Goal: Task Accomplishment & Management: Complete application form

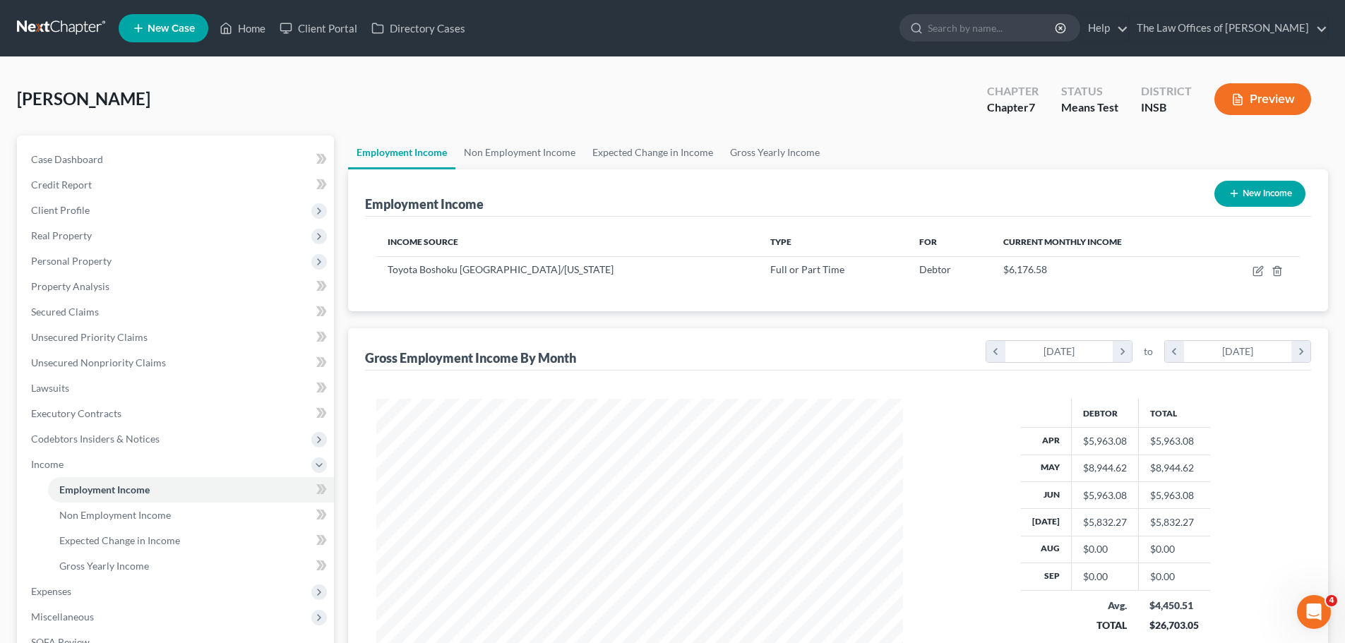
scroll to position [263, 555]
click at [1218, 269] on td at bounding box center [1255, 269] width 90 height 27
click at [1257, 275] on icon "button" at bounding box center [1257, 272] width 8 height 8
select select "0"
select select "15"
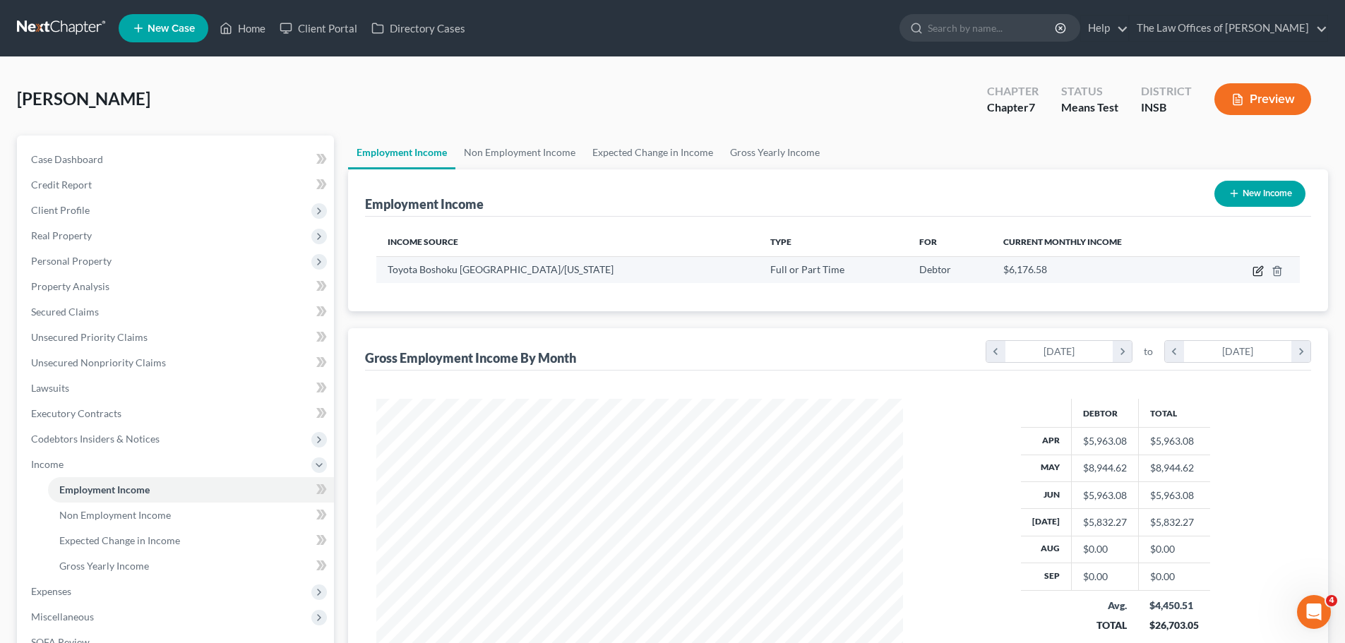
select select "2"
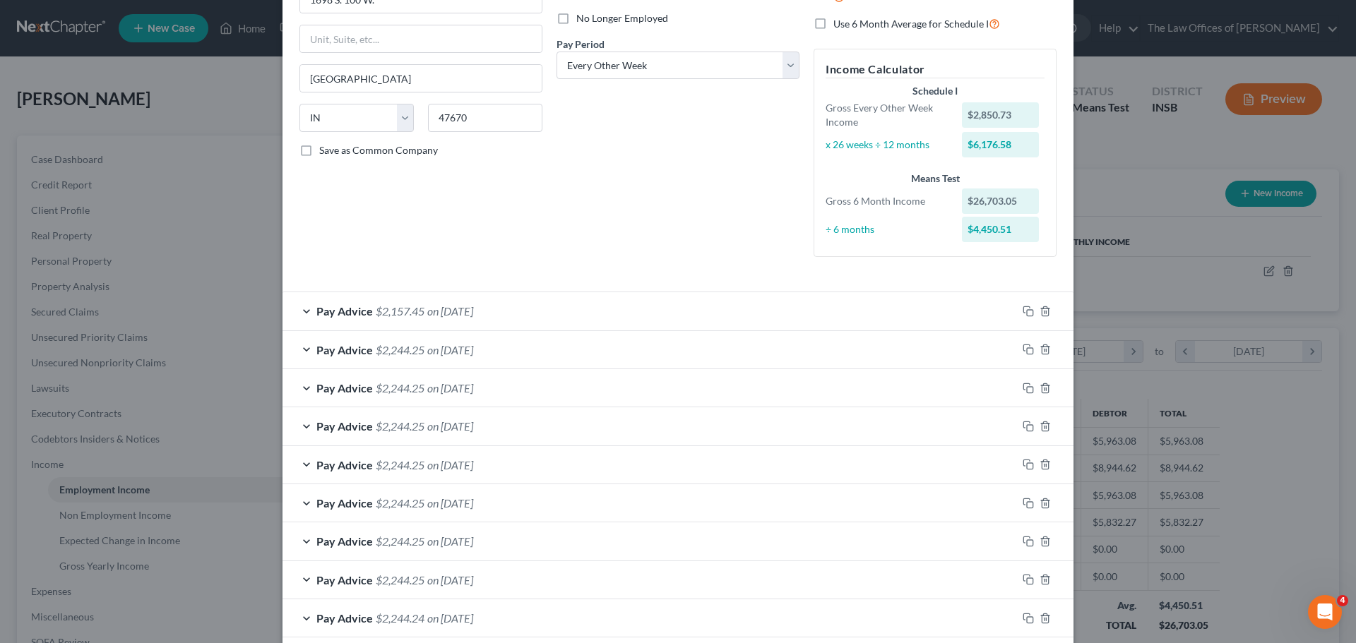
scroll to position [119, 0]
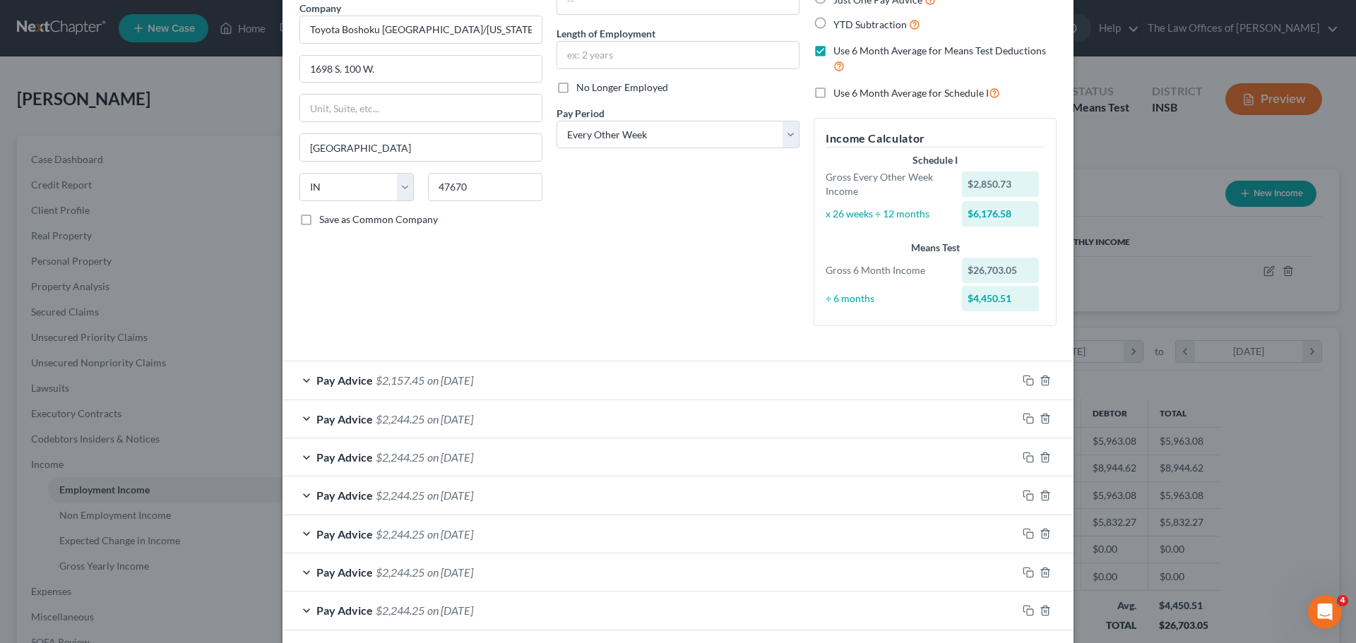
click at [576, 91] on label "No Longer Employed" at bounding box center [622, 88] width 92 height 14
click at [582, 90] on input "No Longer Employed" at bounding box center [586, 85] width 9 height 9
checkbox input "true"
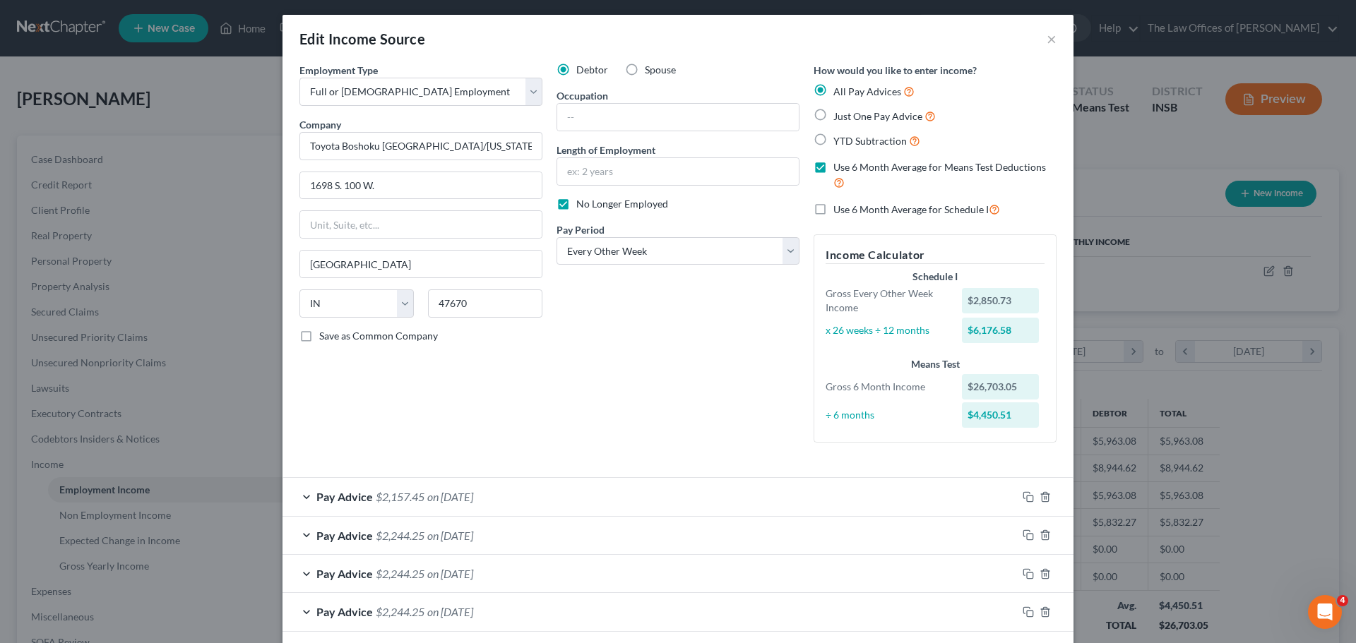
scroll to position [0, 0]
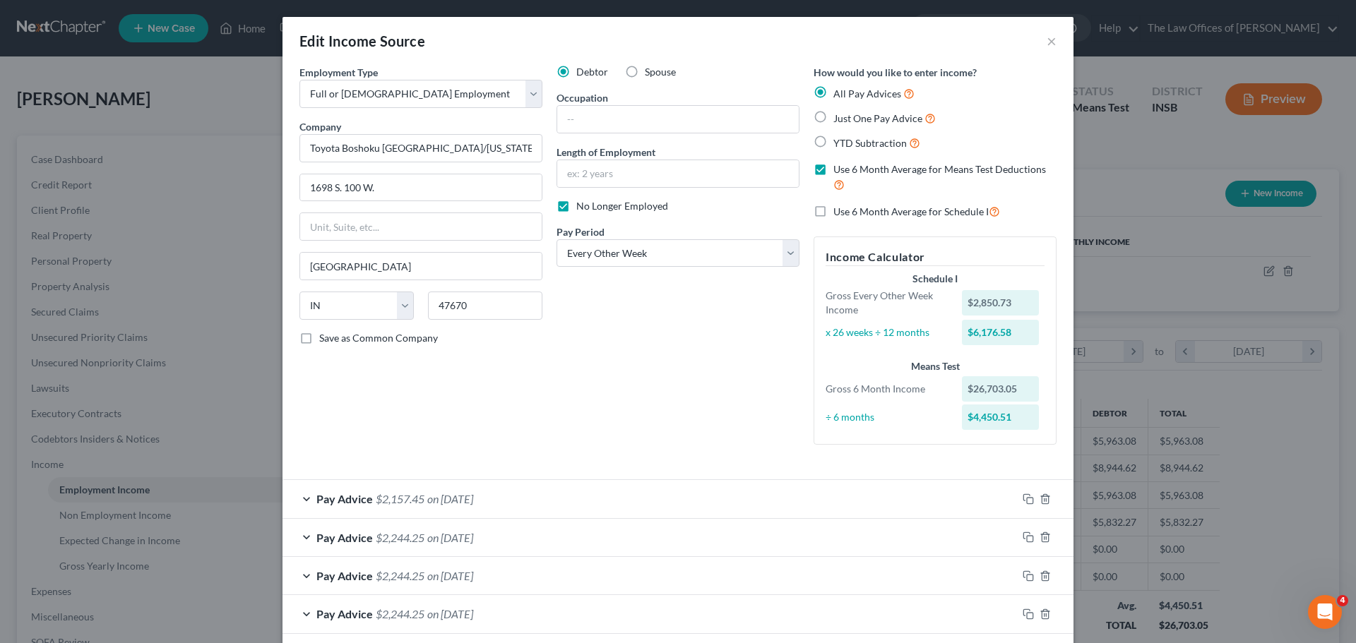
click at [833, 173] on label "Use 6 Month Average for Means Test Deductions" at bounding box center [944, 177] width 223 height 30
click at [839, 172] on input "Use 6 Month Average for Means Test Deductions" at bounding box center [843, 166] width 9 height 9
checkbox input "false"
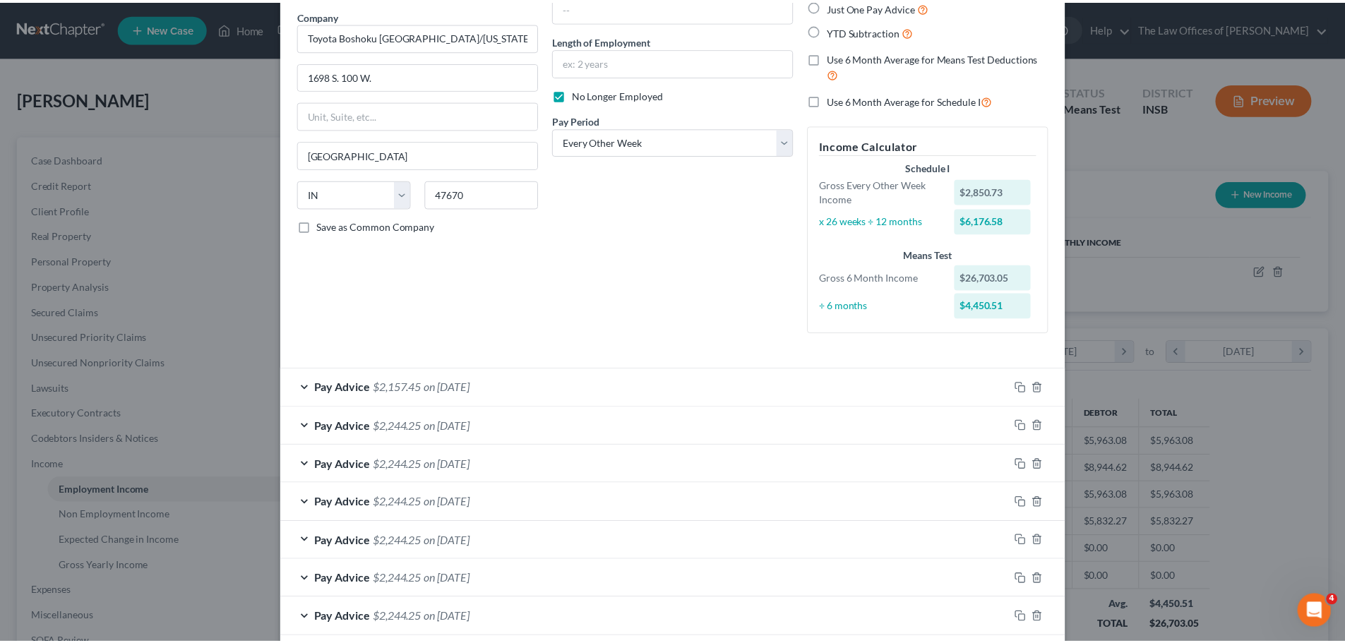
scroll to position [260, 0]
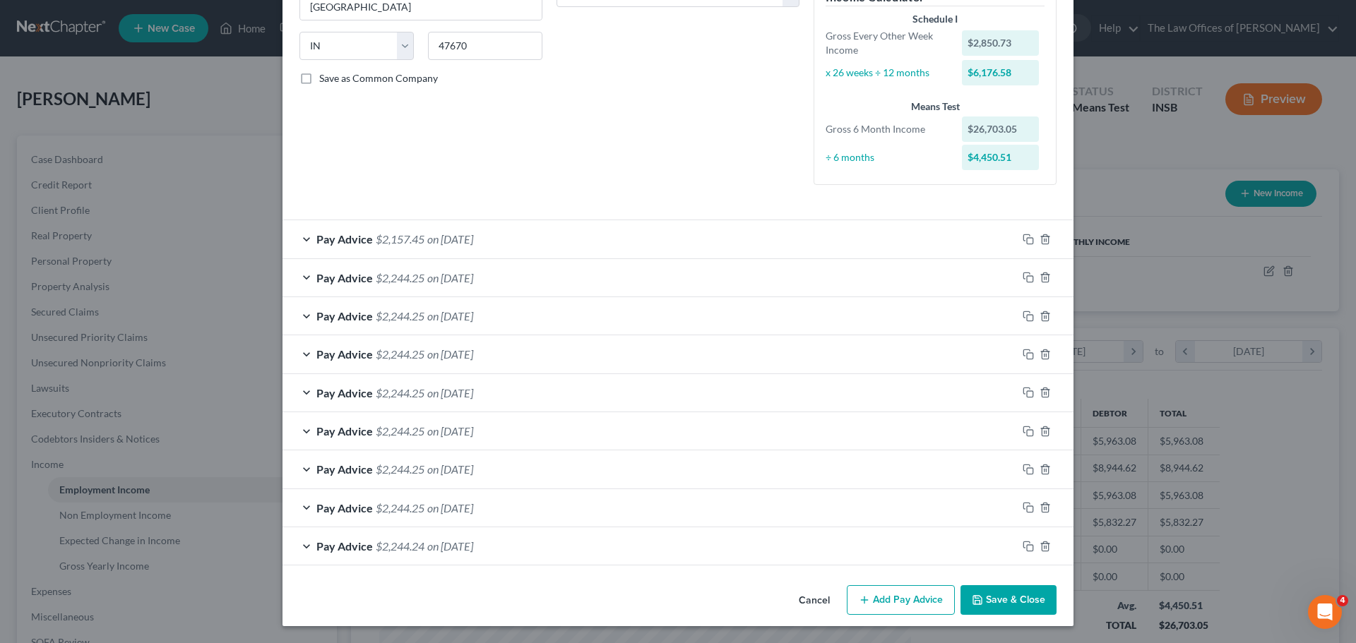
click at [1009, 602] on button "Save & Close" at bounding box center [1008, 600] width 96 height 30
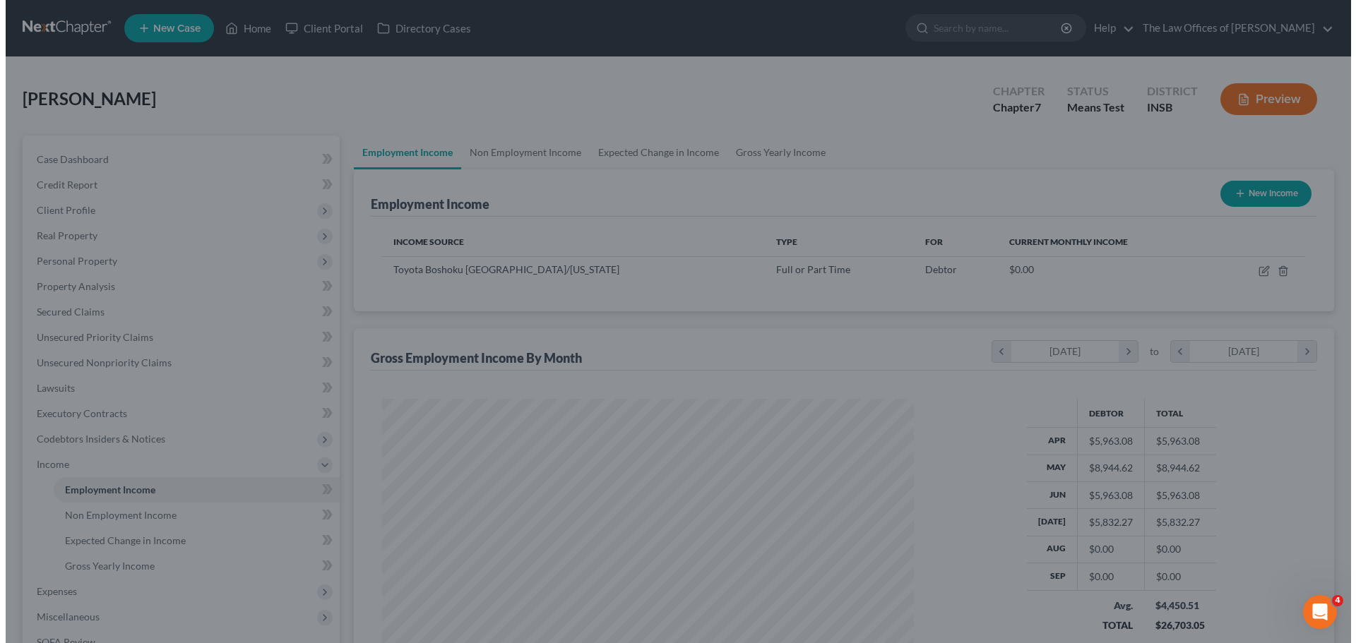
scroll to position [705923, 705632]
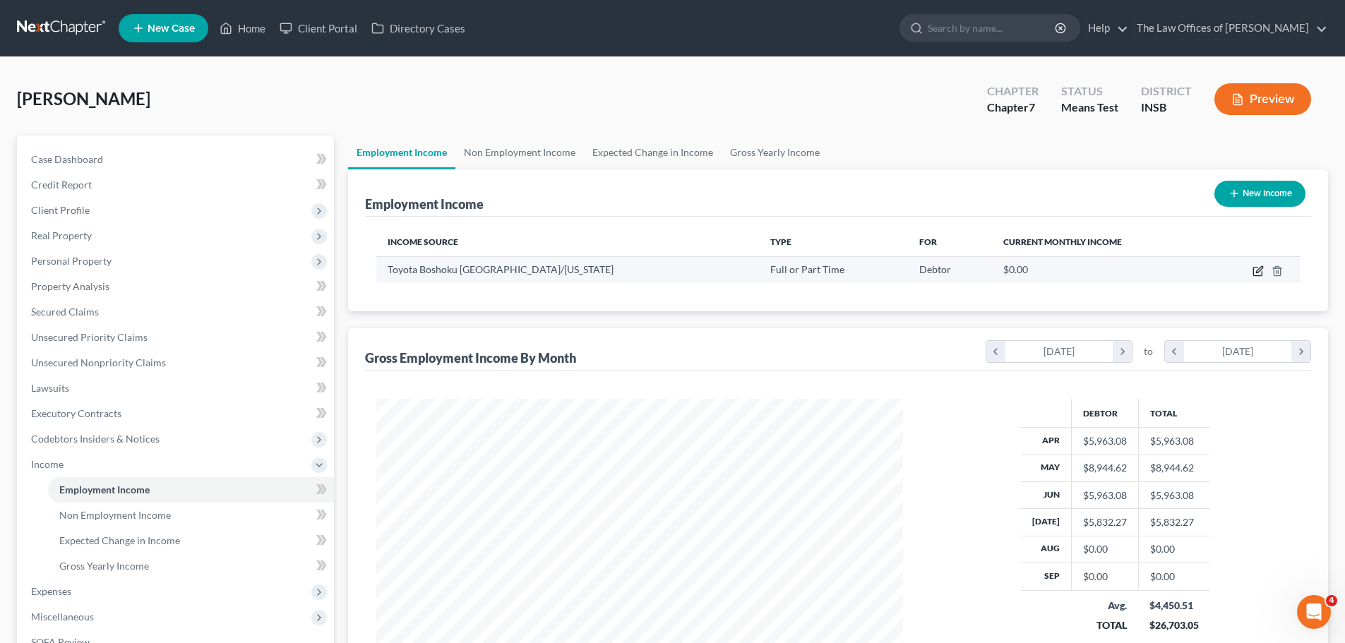
click at [1254, 266] on icon "button" at bounding box center [1258, 271] width 11 height 11
select select "0"
select select "15"
select select "2"
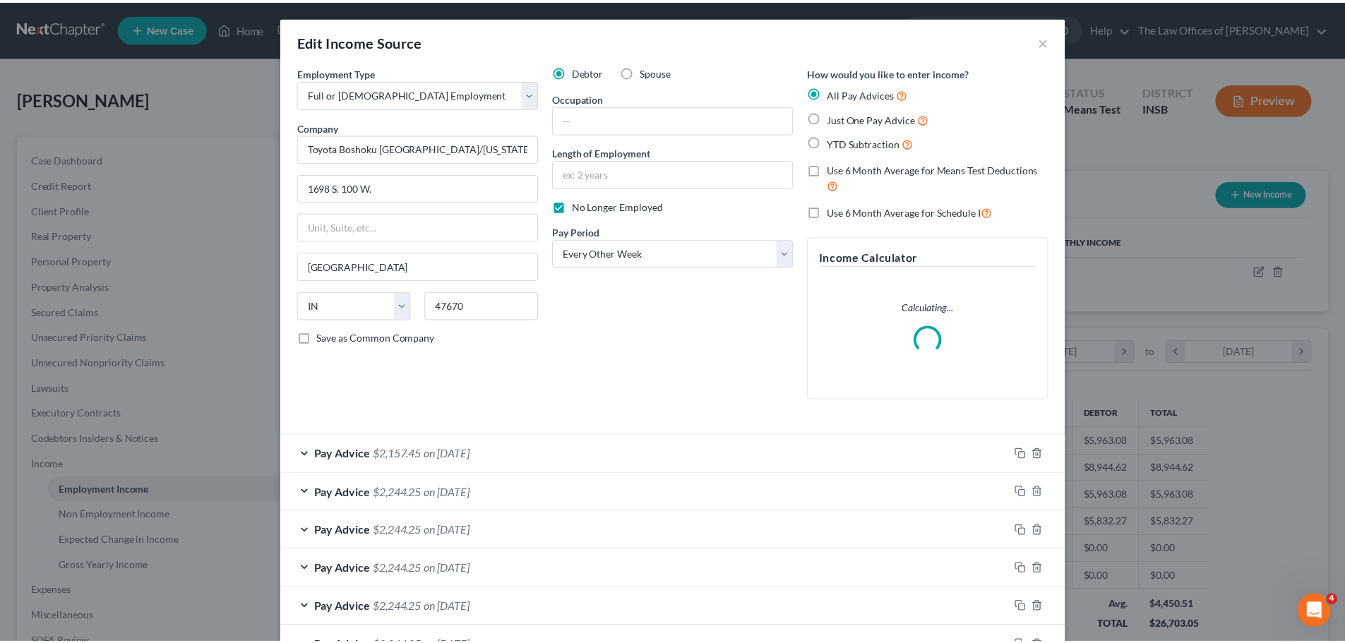
scroll to position [266, 560]
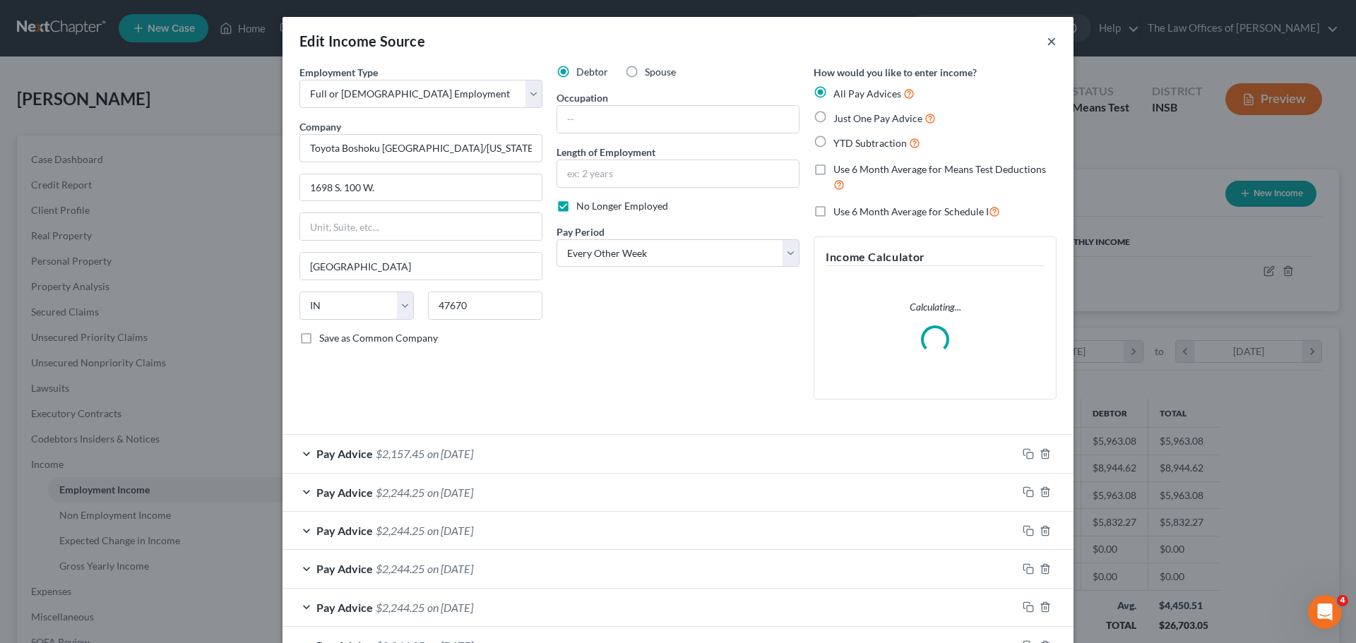
click at [1047, 47] on button "×" at bounding box center [1052, 40] width 10 height 17
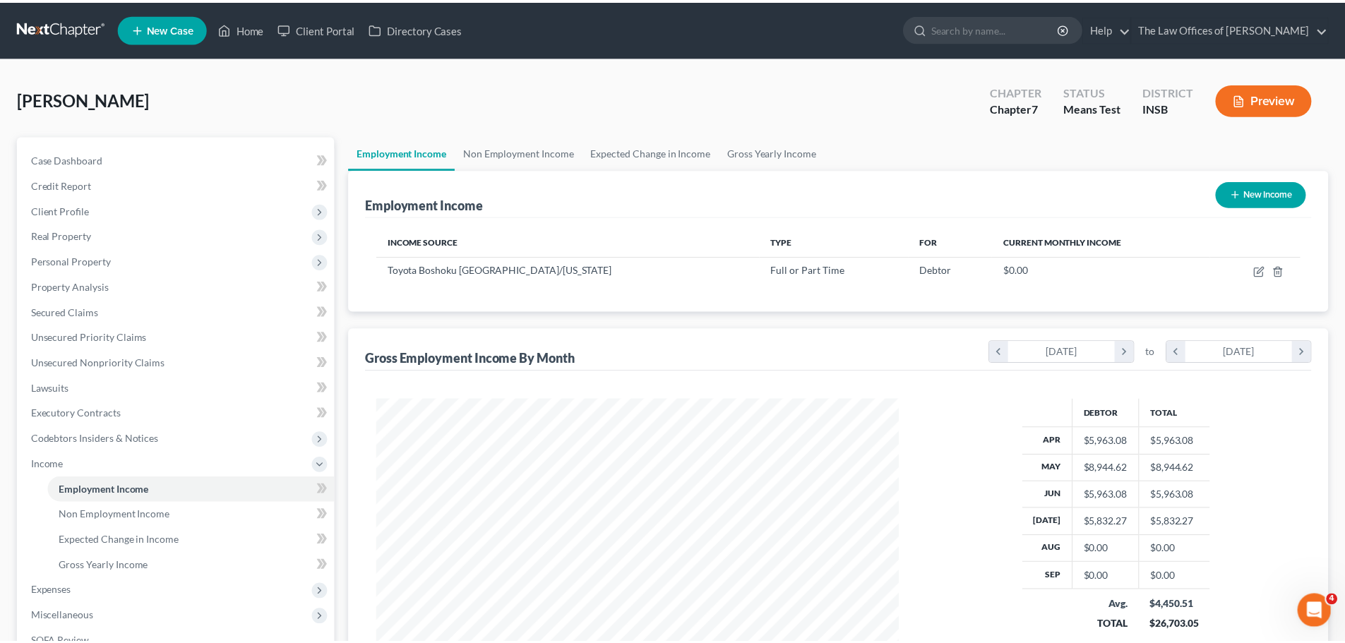
scroll to position [263, 555]
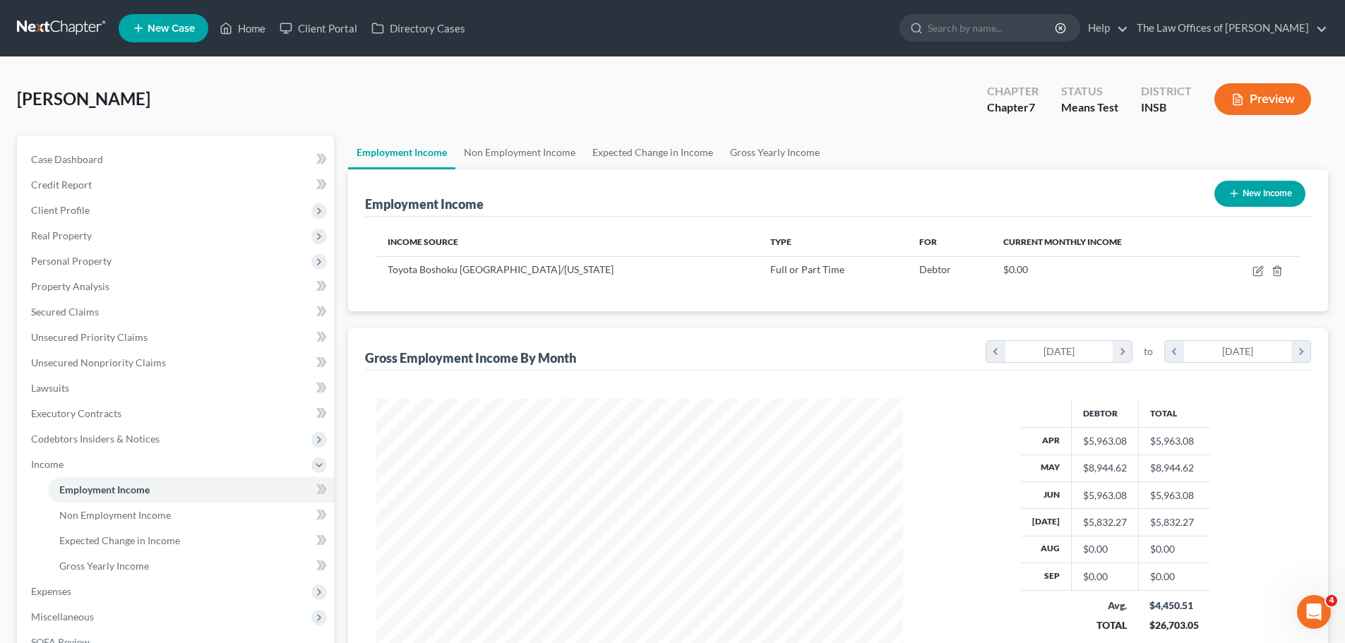
click at [1268, 191] on button "New Income" at bounding box center [1260, 194] width 91 height 26
select select "0"
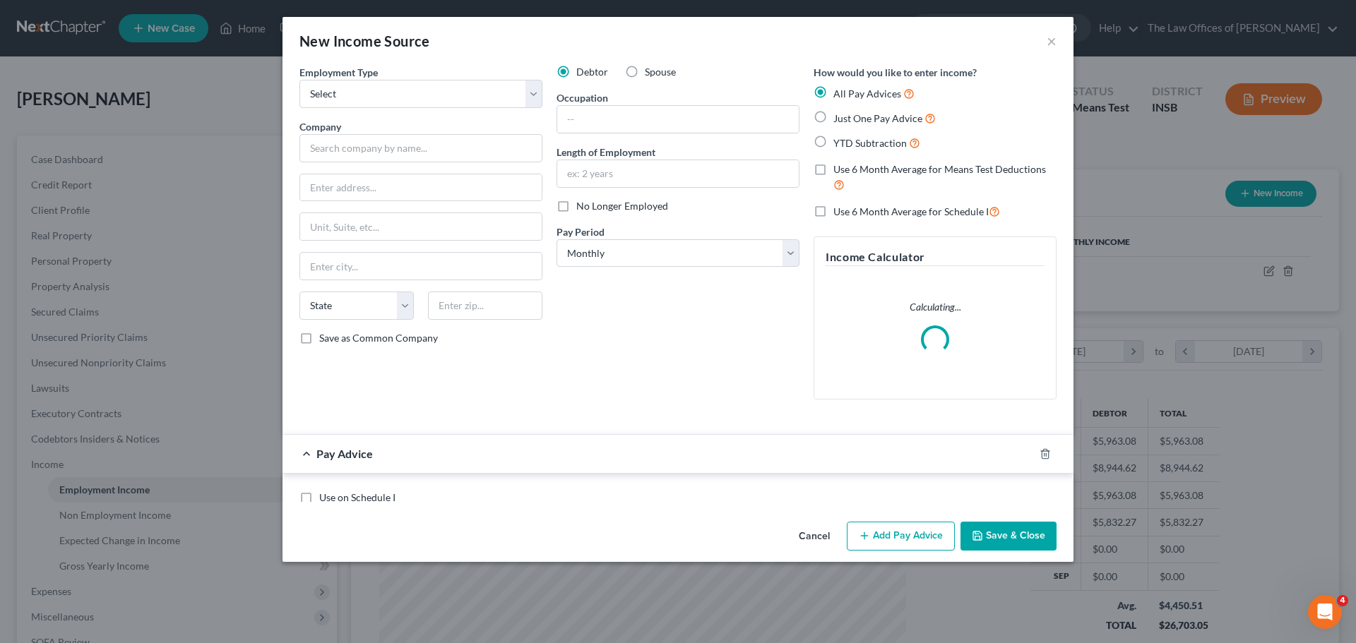
scroll to position [266, 560]
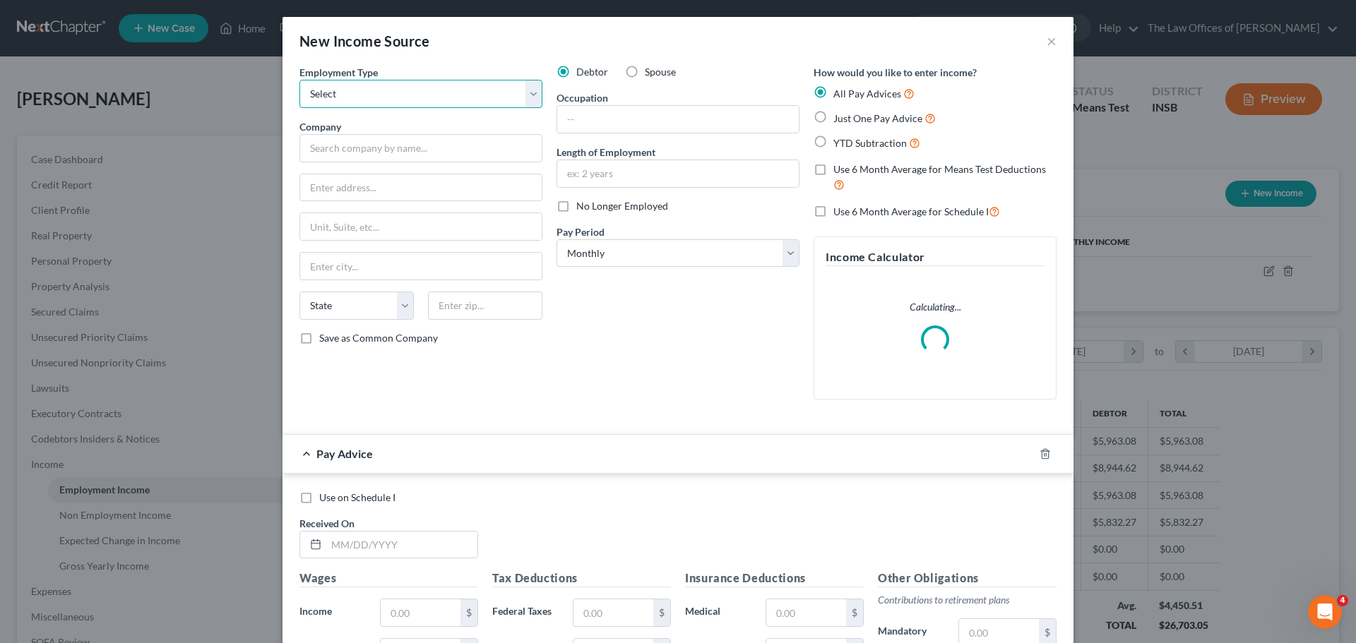
click at [395, 101] on select "Select Full or [DEMOGRAPHIC_DATA] Employment Self Employment" at bounding box center [420, 94] width 243 height 28
select select "0"
click at [299, 80] on select "Select Full or [DEMOGRAPHIC_DATA] Employment Self Employment" at bounding box center [420, 94] width 243 height 28
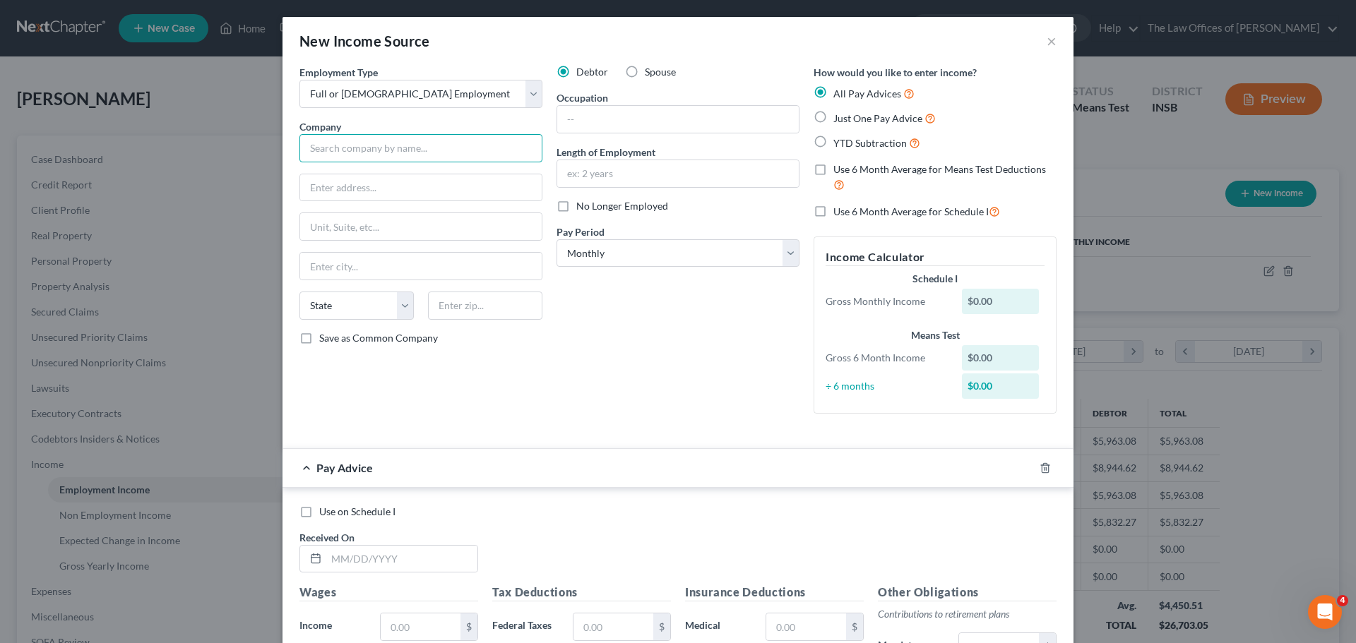
click at [468, 138] on input "text" at bounding box center [420, 148] width 243 height 28
type input "Actalent Inc."
type input "[STREET_ADDRESS]"
type input "21076"
type input "[GEOGRAPHIC_DATA]"
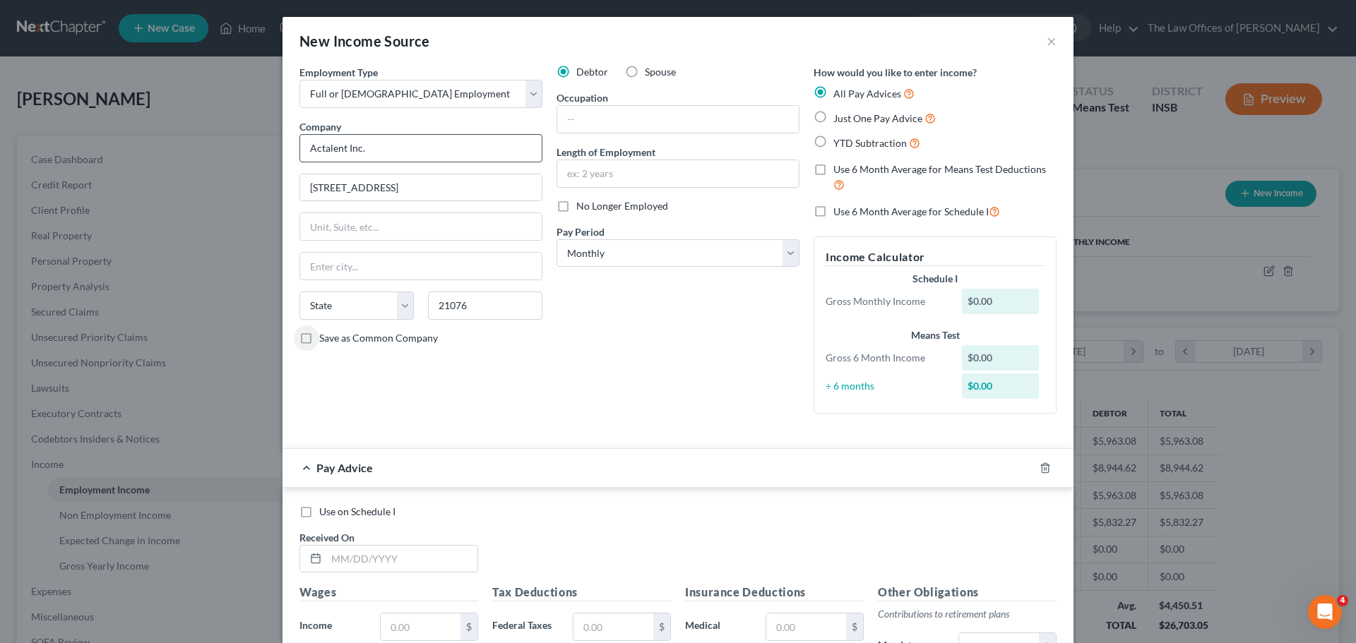
select select "21"
click at [744, 258] on select "Select Monthly Twice Monthly Every Other Week Weekly" at bounding box center [677, 253] width 243 height 28
select select "3"
click at [556, 239] on select "Select Monthly Twice Monthly Every Other Week Weekly" at bounding box center [677, 253] width 243 height 28
click at [833, 172] on label "Use 6 Month Average for Means Test Deductions" at bounding box center [944, 177] width 223 height 30
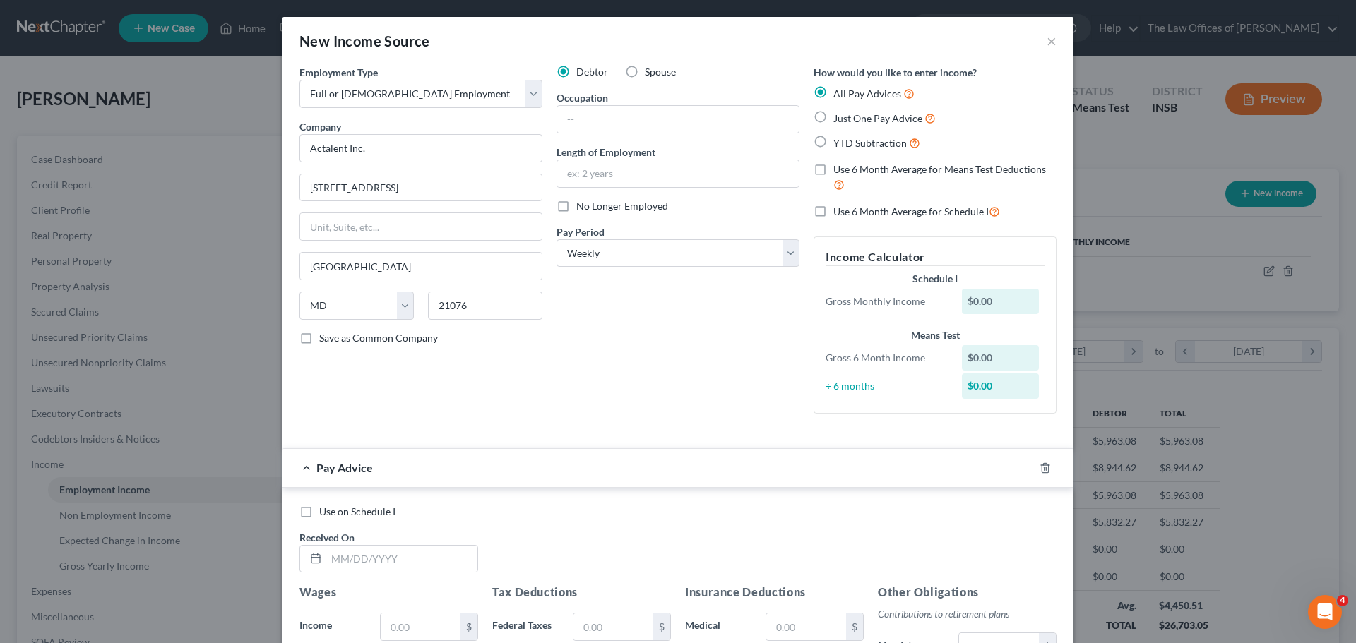
click at [839, 172] on input "Use 6 Month Average for Means Test Deductions" at bounding box center [843, 166] width 9 height 9
checkbox input "true"
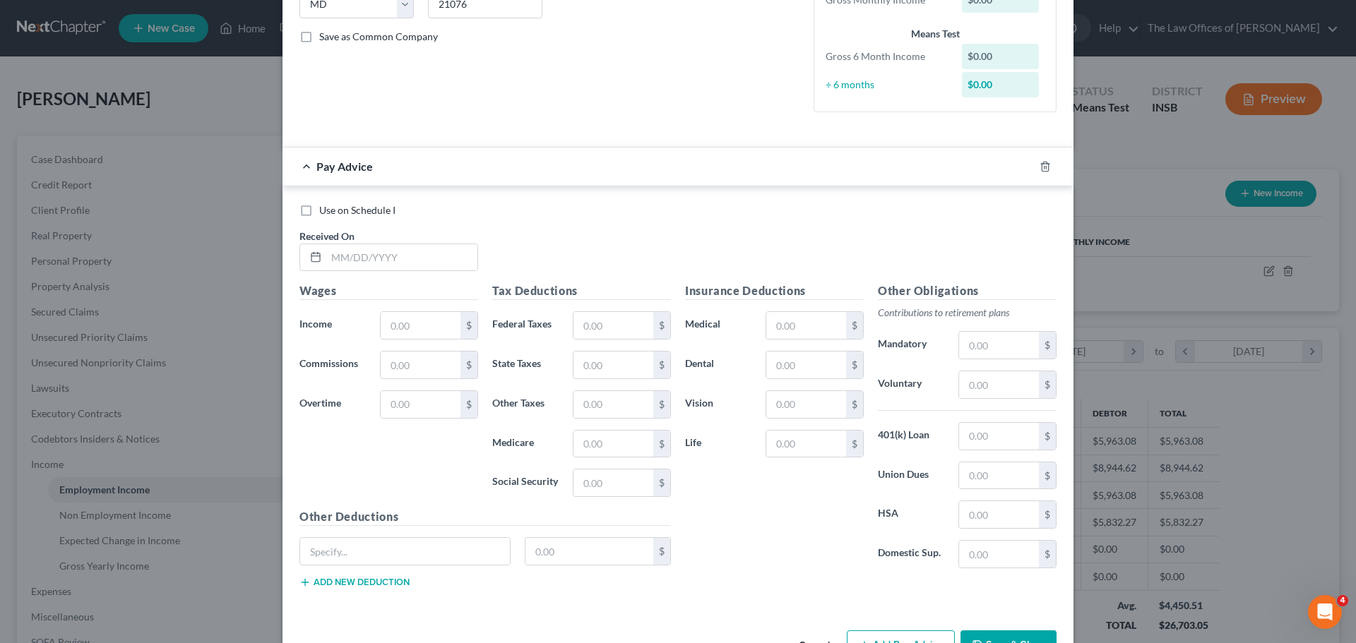
scroll to position [347, 0]
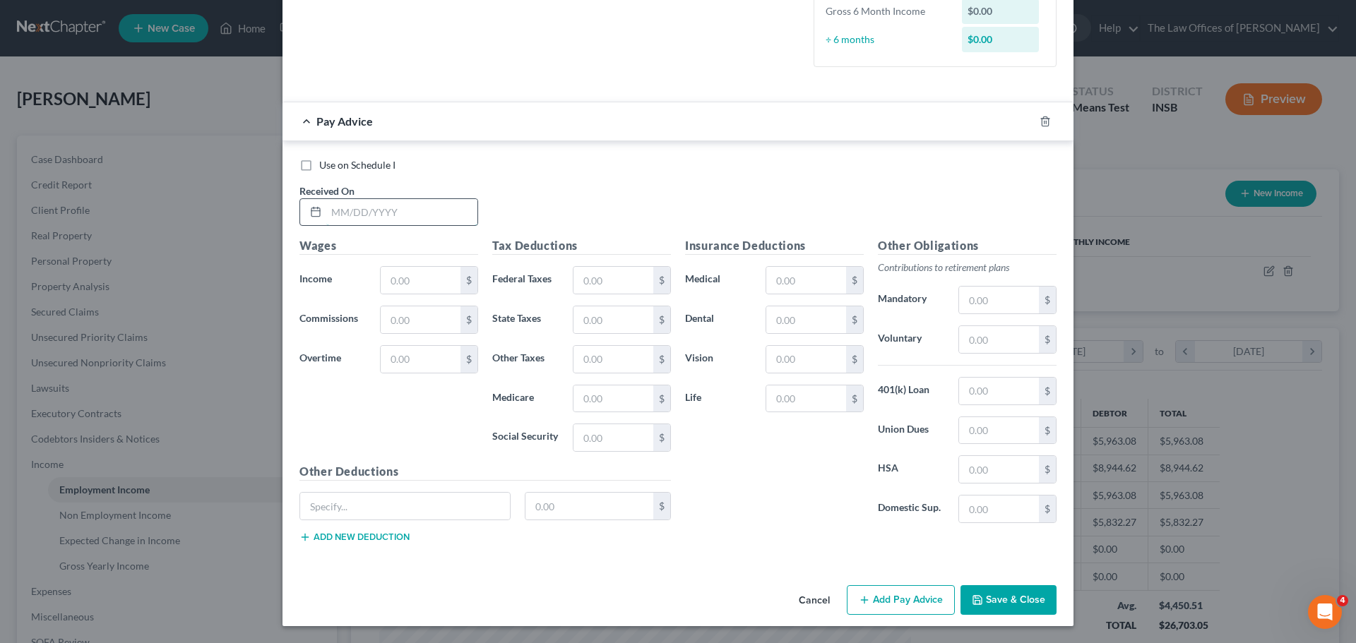
click at [347, 219] on input "text" at bounding box center [401, 212] width 151 height 27
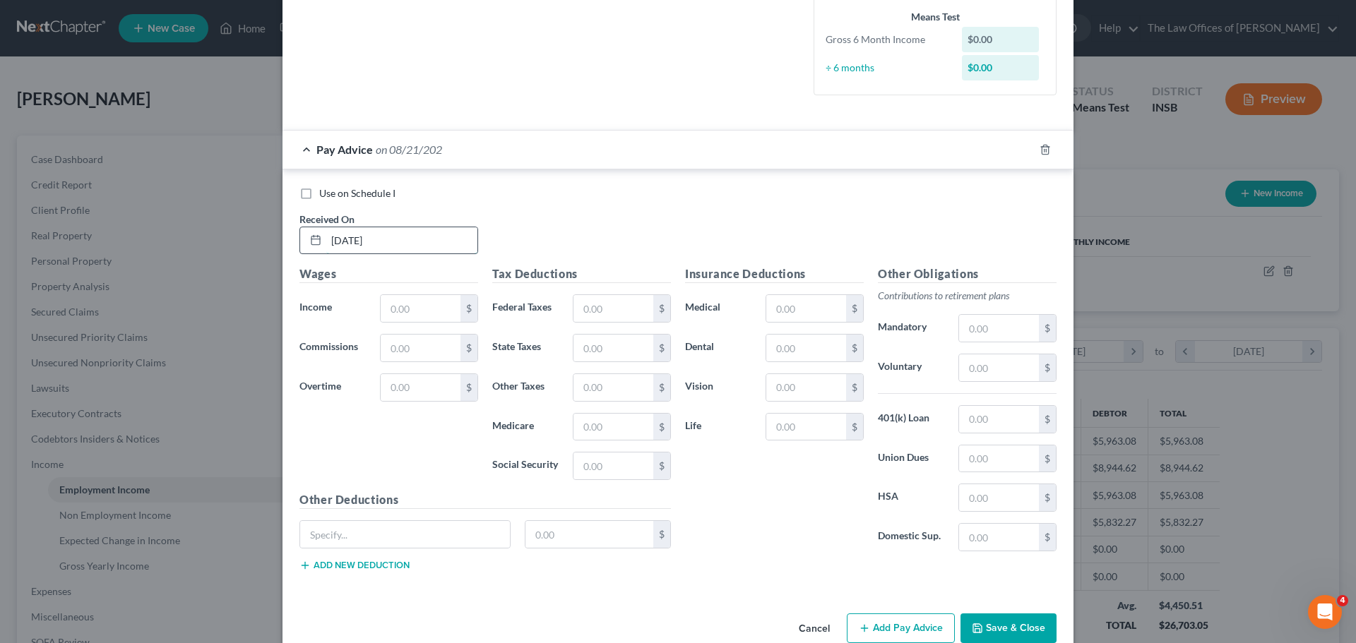
type input "[DATE]"
click at [414, 314] on input "text" at bounding box center [421, 308] width 80 height 27
type input "1,216.00"
type input "106.72"
type input "35.90"
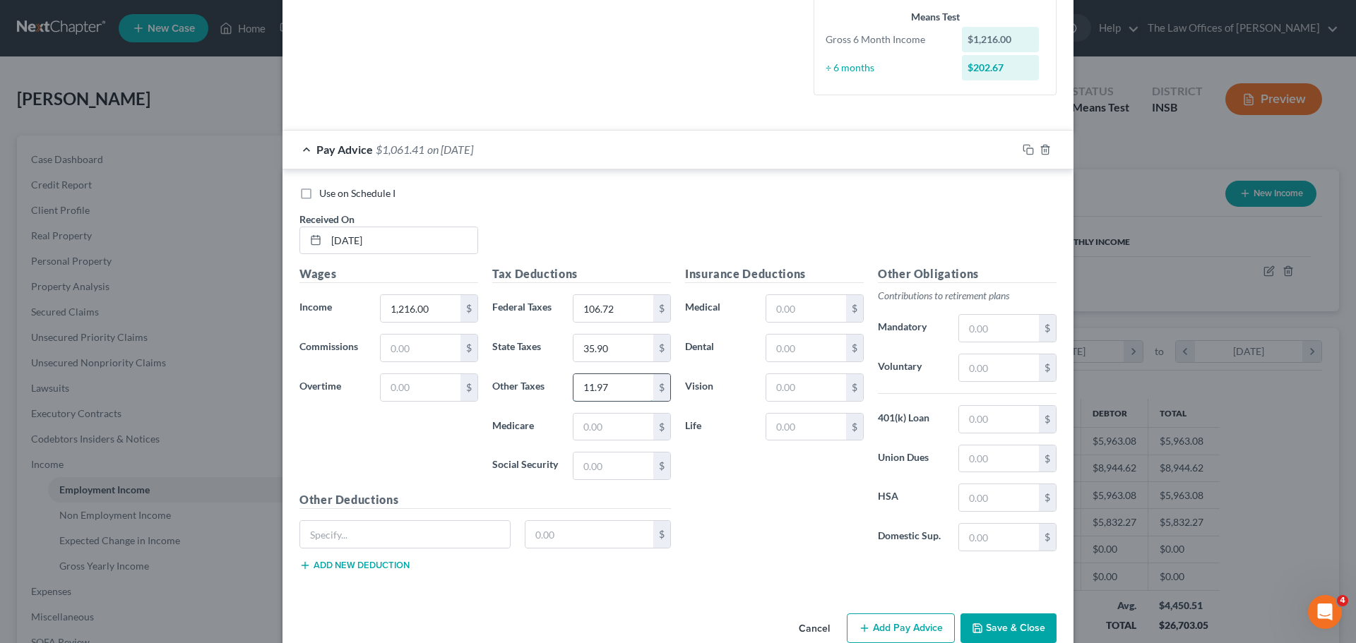
type input "11.97"
type input "17.63"
type input "3"
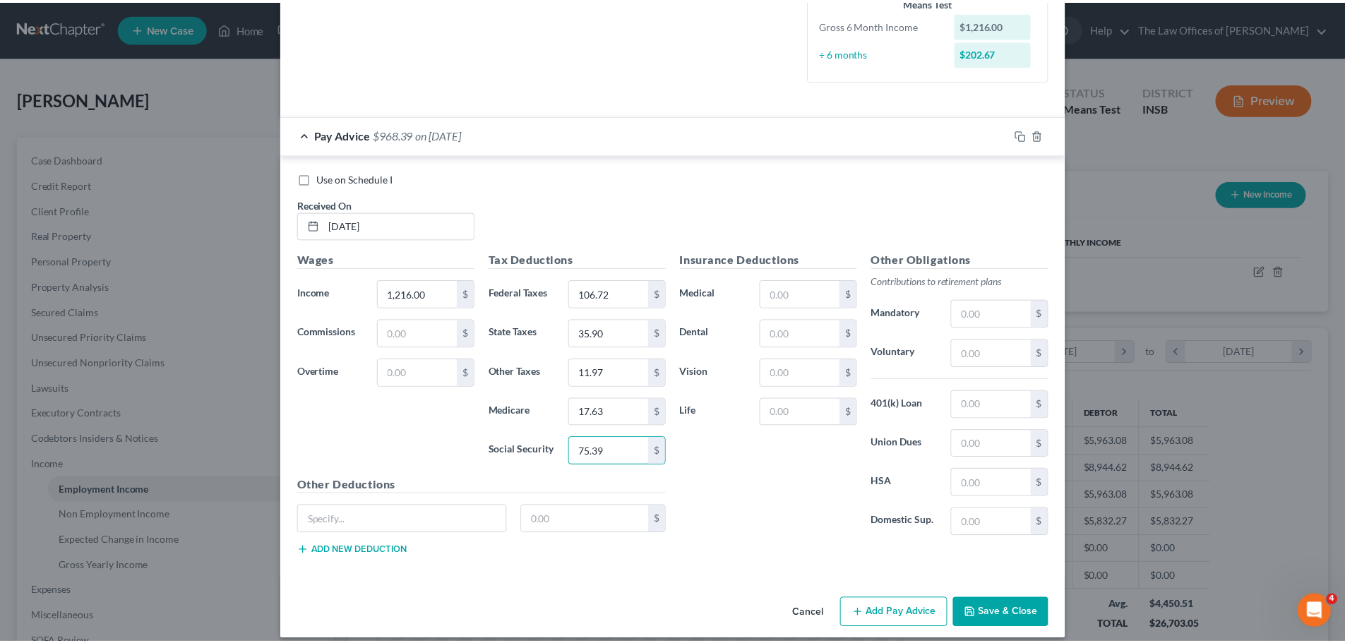
scroll to position [375, 0]
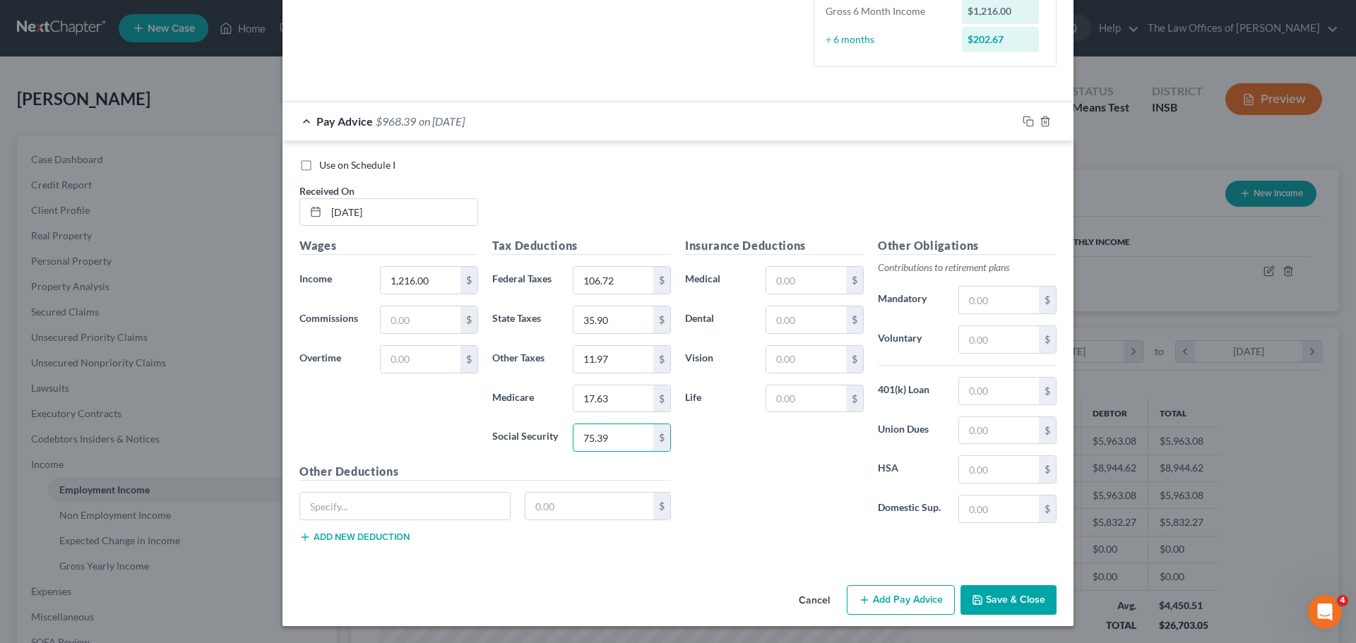
type input "75.39"
click at [1024, 600] on button "Save & Close" at bounding box center [1008, 600] width 96 height 30
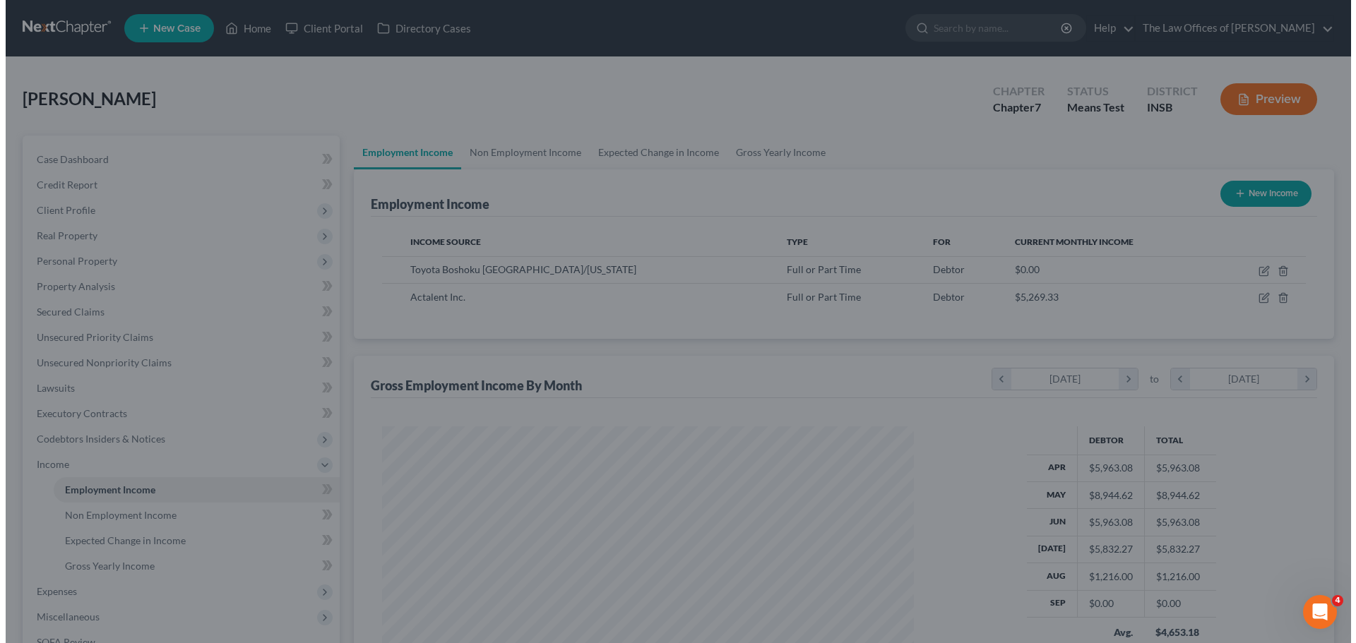
scroll to position [705923, 705632]
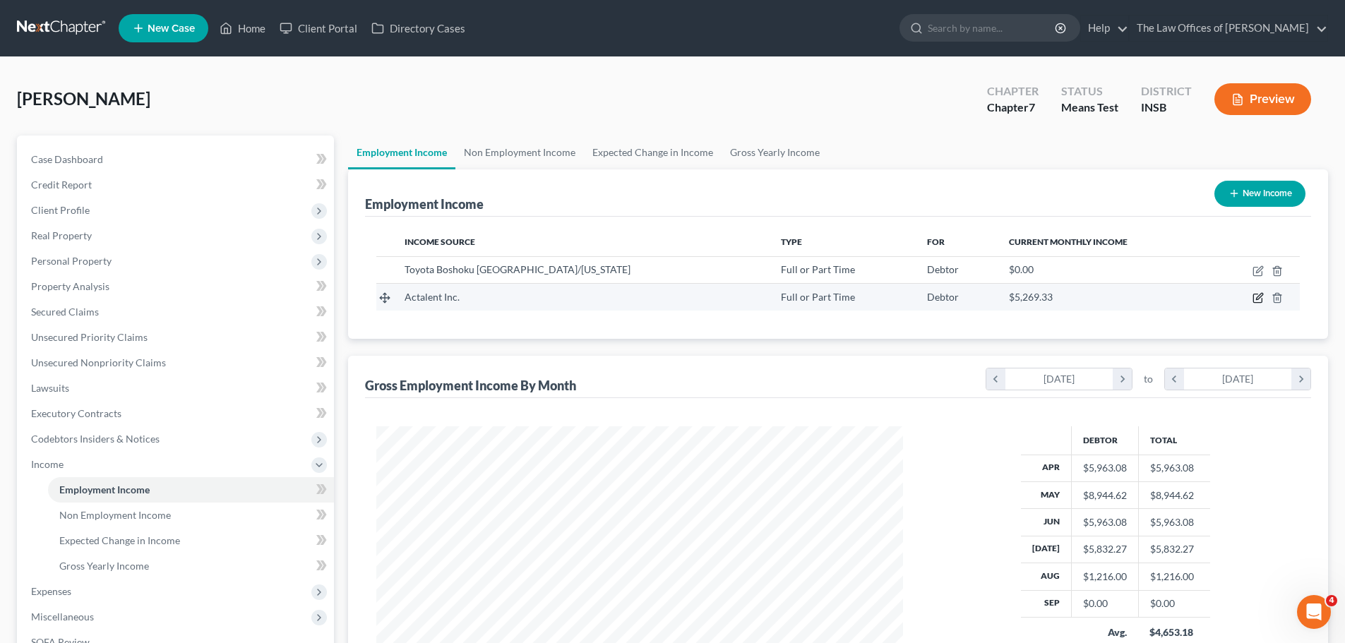
click at [1258, 299] on icon "button" at bounding box center [1259, 297] width 6 height 6
select select "0"
select select "21"
select select "3"
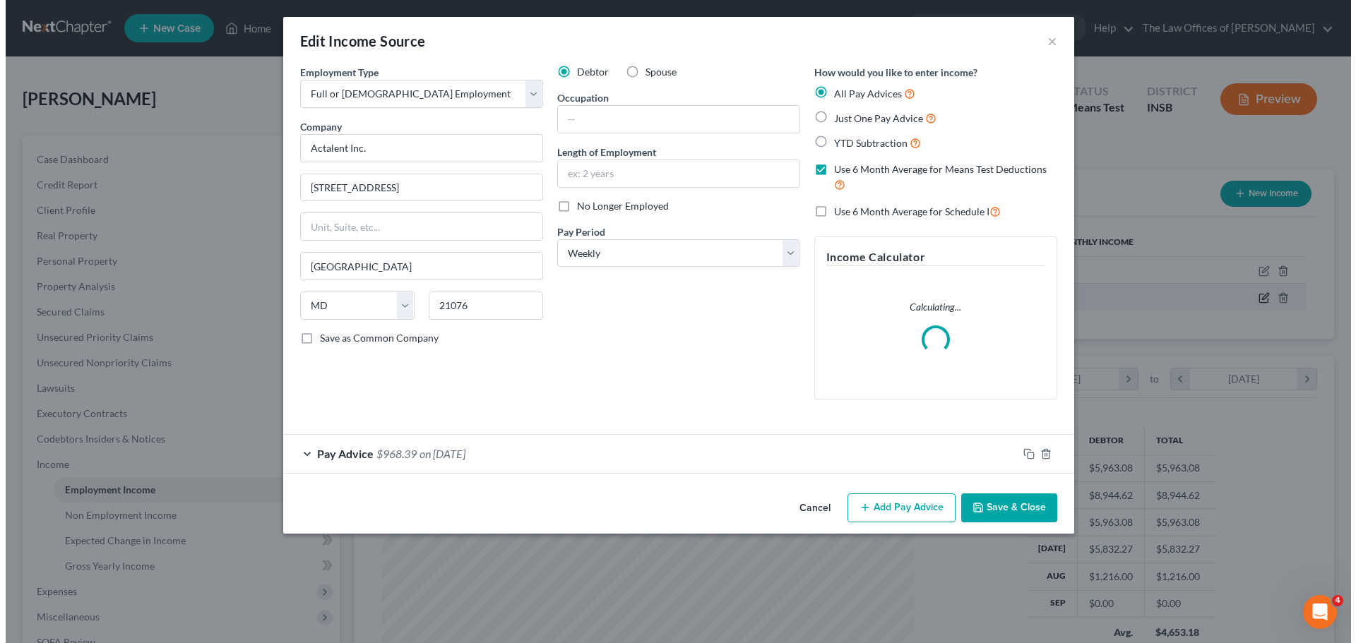
scroll to position [266, 560]
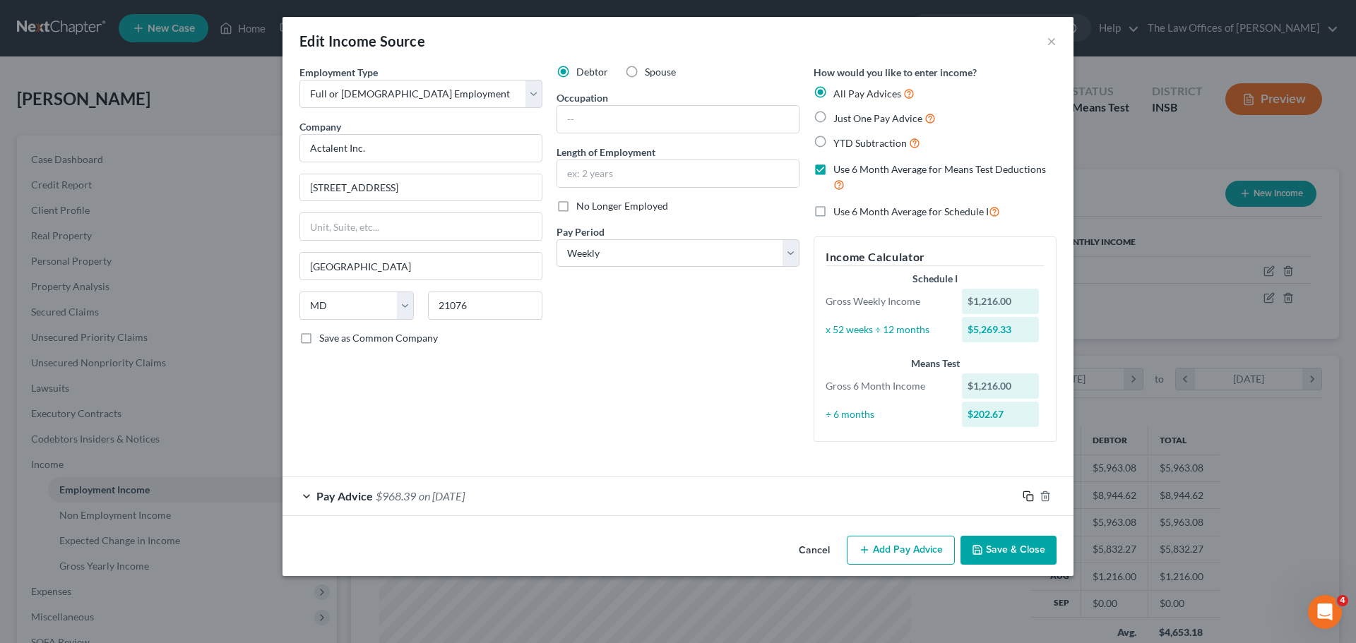
click at [1027, 496] on rect "button" at bounding box center [1030, 498] width 6 height 6
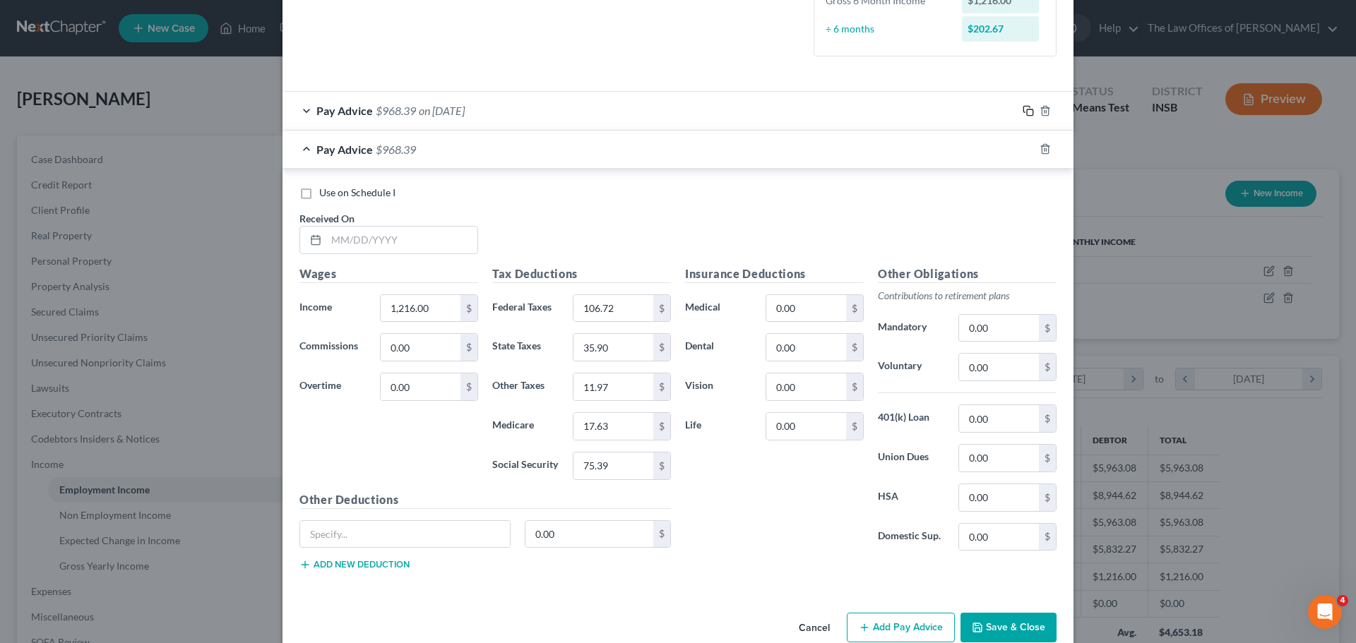
scroll to position [413, 0]
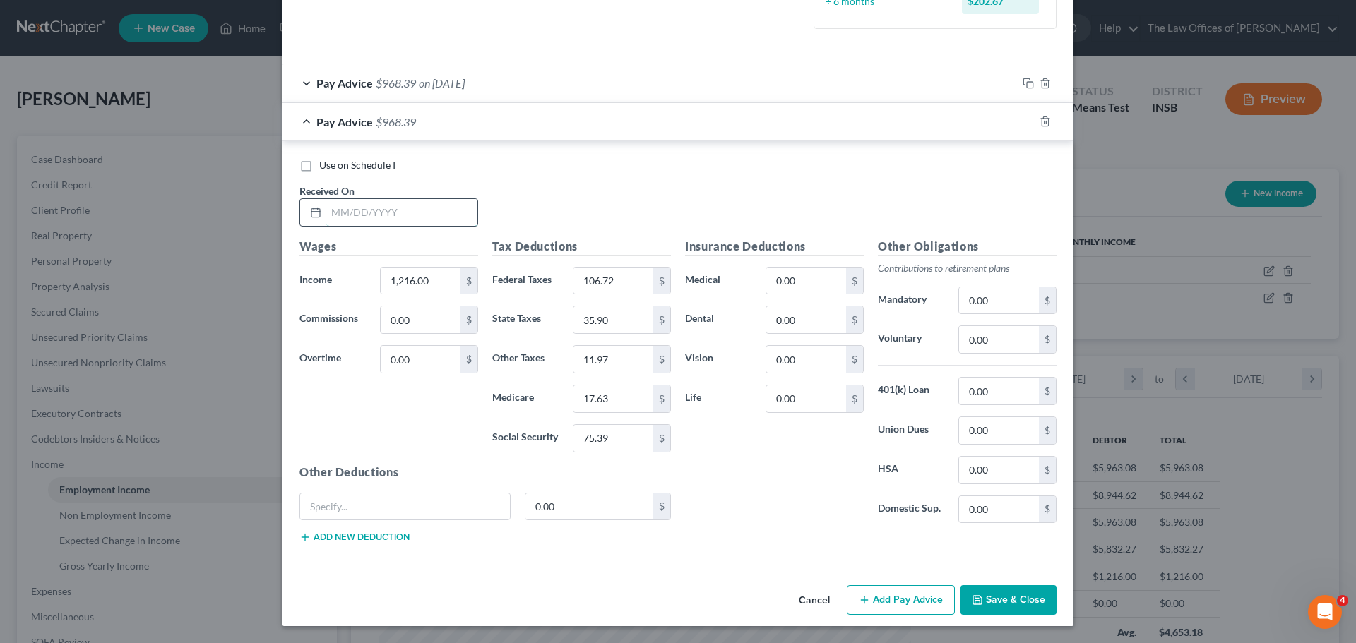
click at [330, 210] on input "text" at bounding box center [401, 212] width 151 height 27
type input "[DATE]"
type input "1,368.00"
type input "139.69"
type input "40.46"
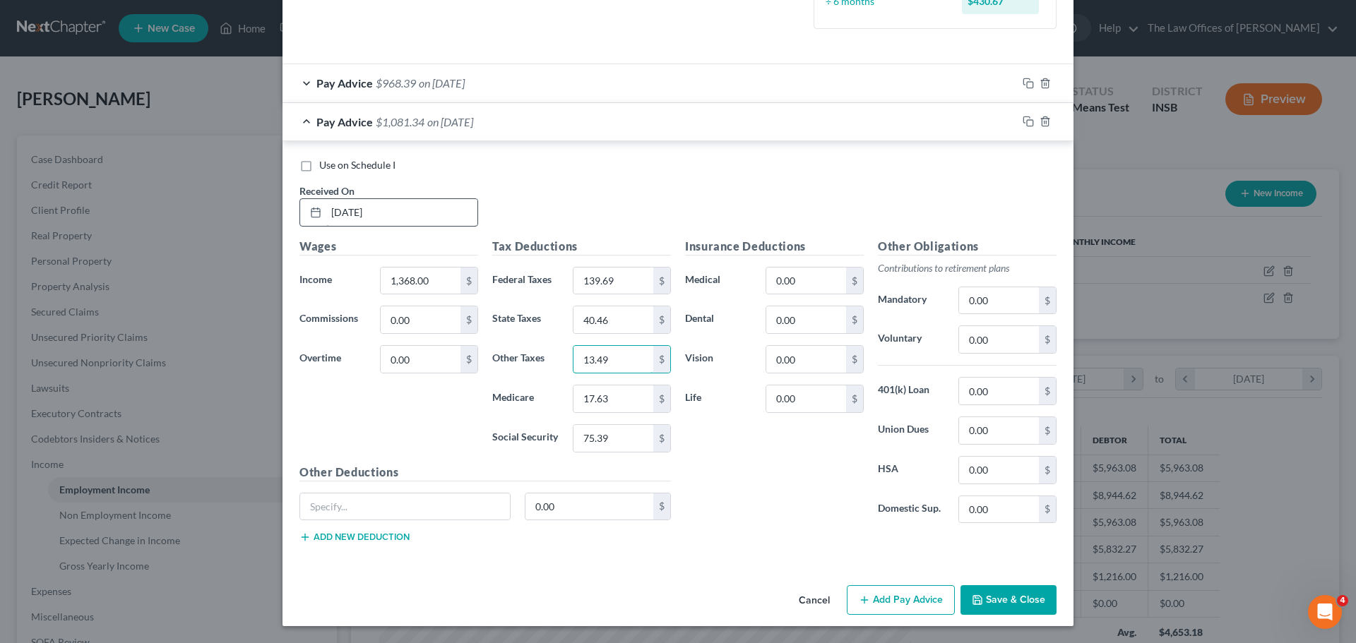
type input "13.49"
type input "19.84"
type input "84.82"
click at [1023, 120] on icon "button" at bounding box center [1028, 121] width 11 height 11
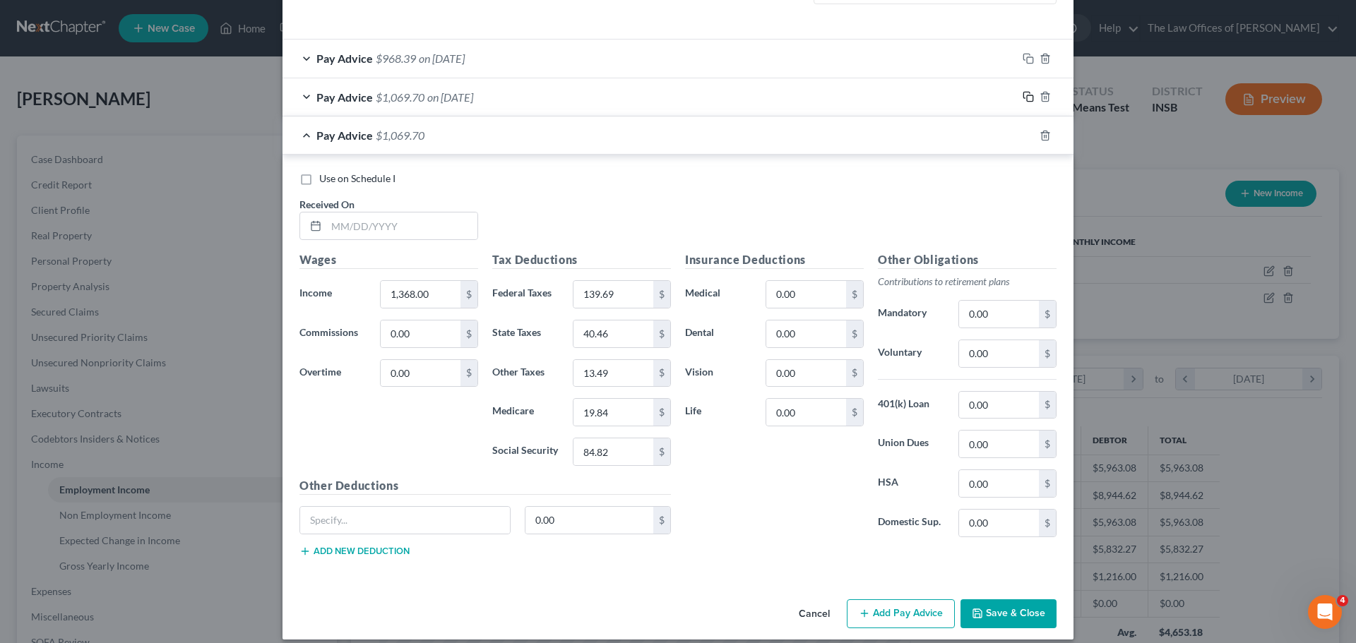
scroll to position [451, 0]
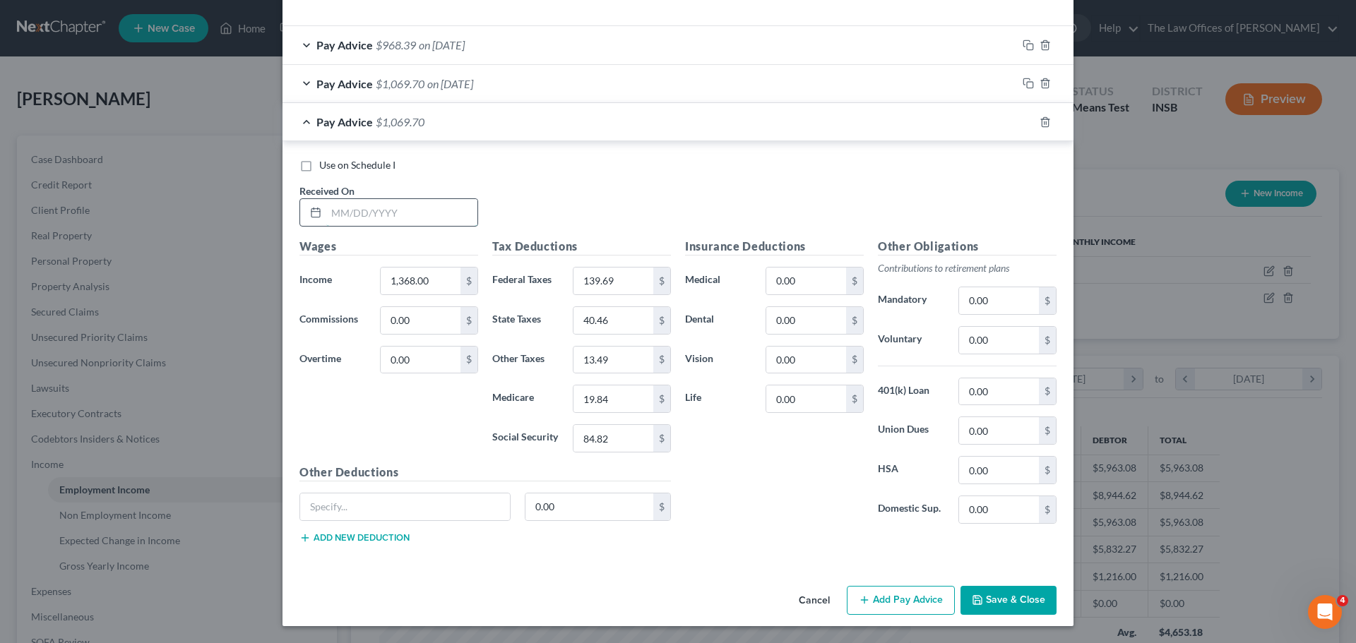
click at [330, 213] on input "text" at bounding box center [401, 212] width 151 height 27
type input "[DATE]"
type input "1,520.00"
type input "173.13"
type input "45.02"
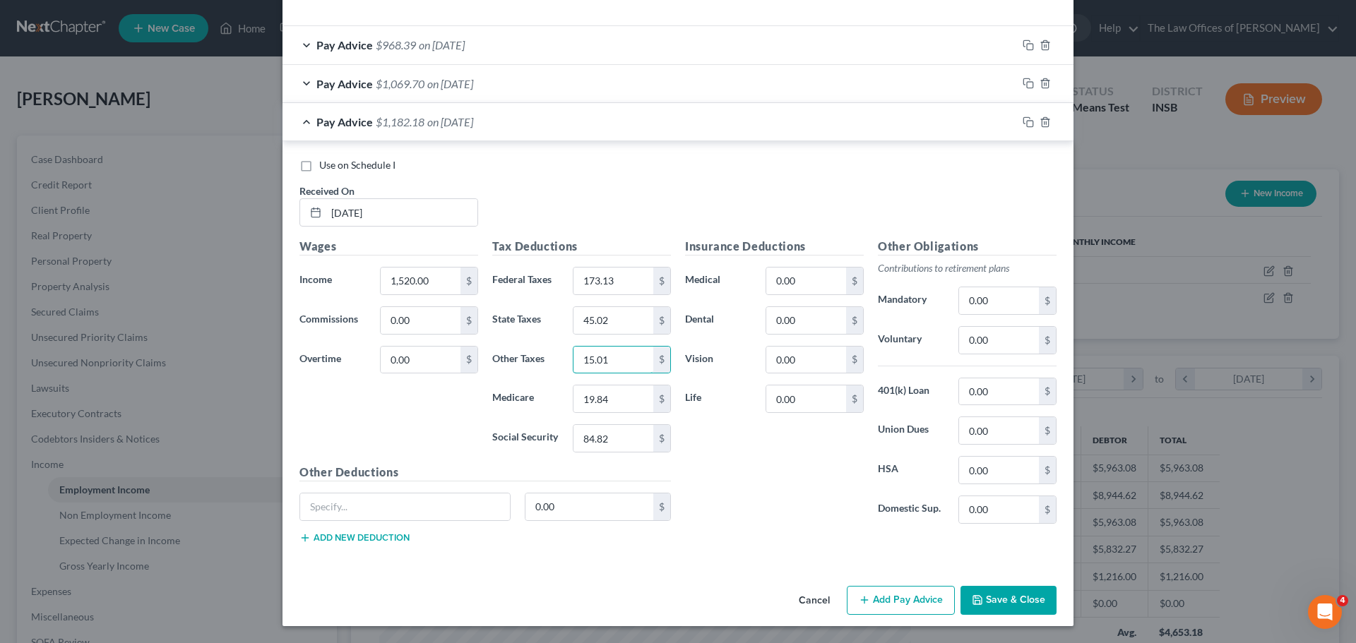
type input "15.01"
type input "22.04"
type input "94.24"
click at [1027, 122] on rect "button" at bounding box center [1030, 124] width 6 height 6
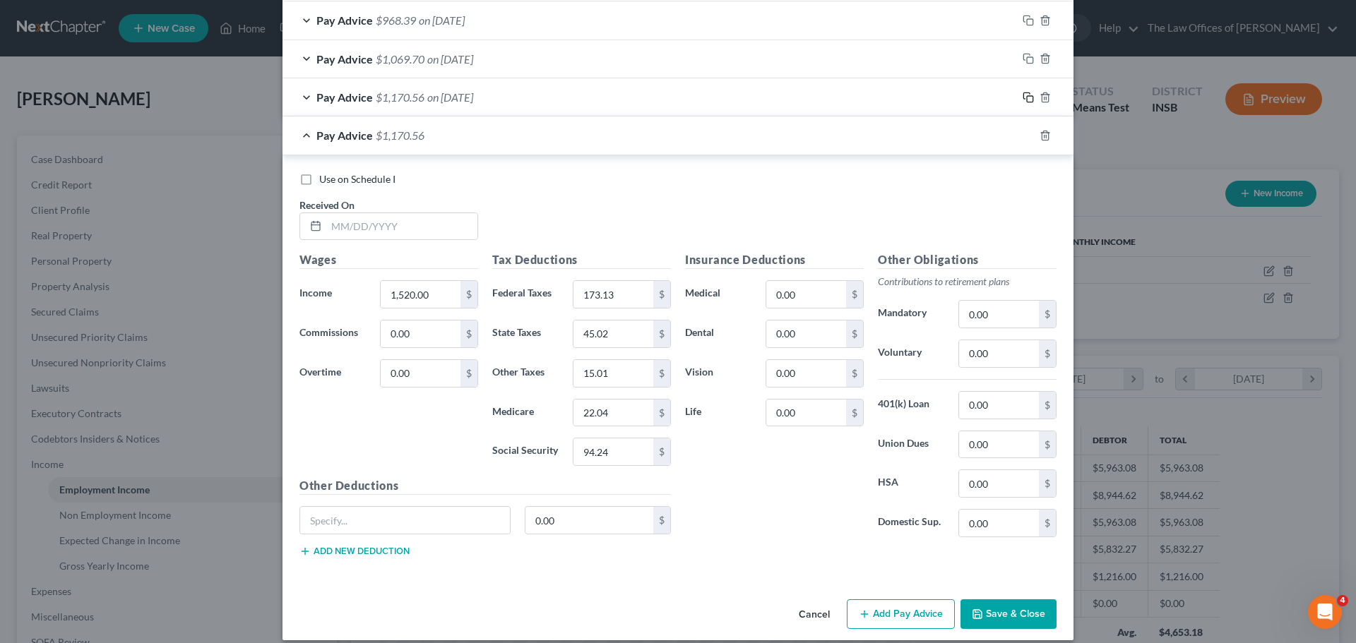
scroll to position [490, 0]
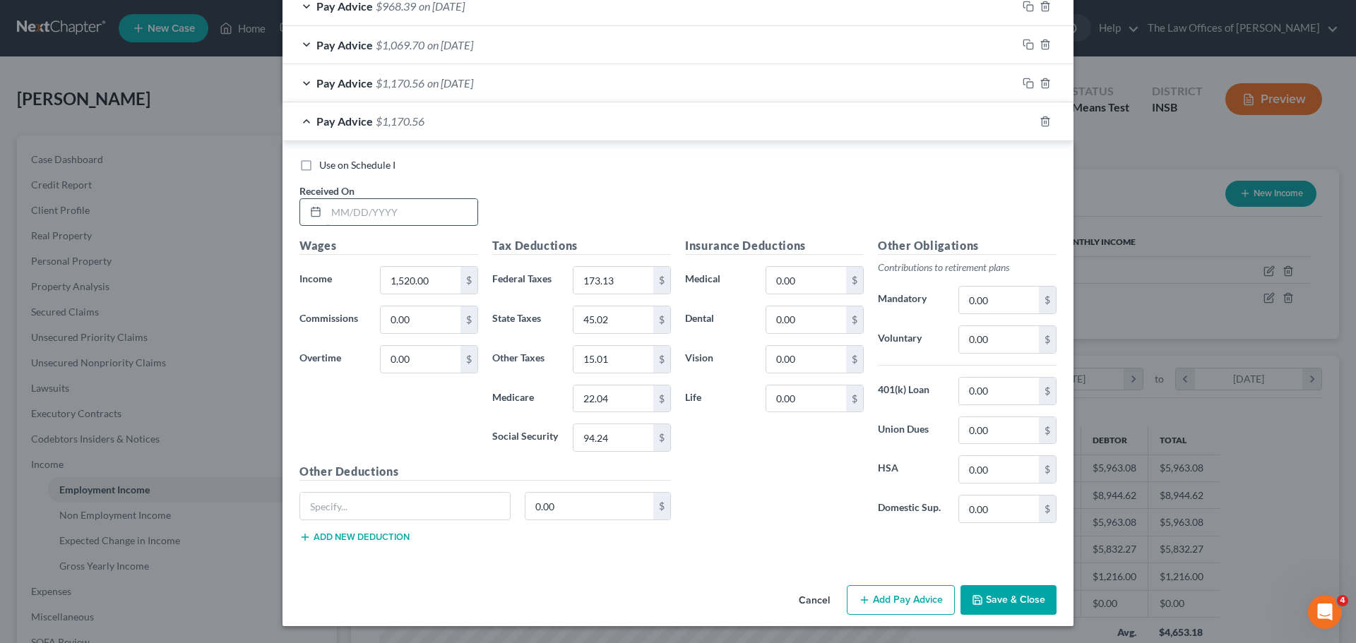
drag, startPoint x: 330, startPoint y: 211, endPoint x: 340, endPoint y: 218, distance: 11.8
click at [330, 211] on input "text" at bounding box center [401, 212] width 151 height 27
type input "[DATE]"
type input "1,938.00"
type input "265.09"
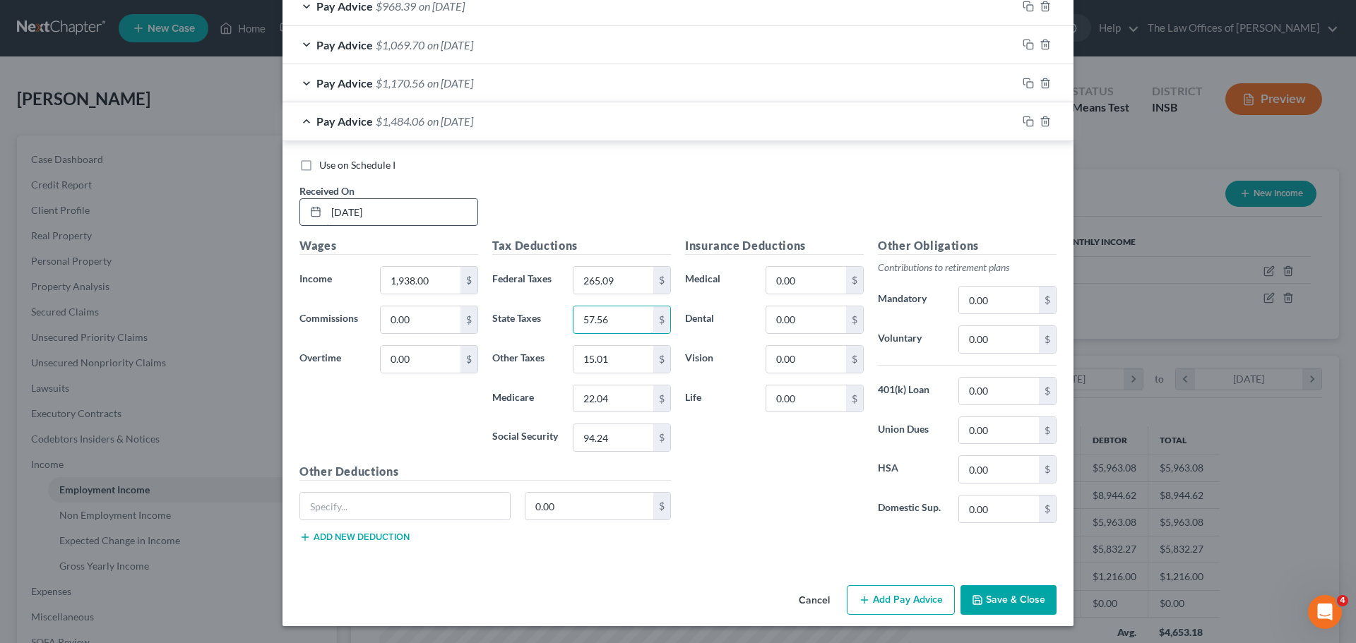
type input "57.56"
type input "19.19"
type input "28.10"
type input "120.15"
click at [1027, 122] on rect "button" at bounding box center [1030, 123] width 6 height 6
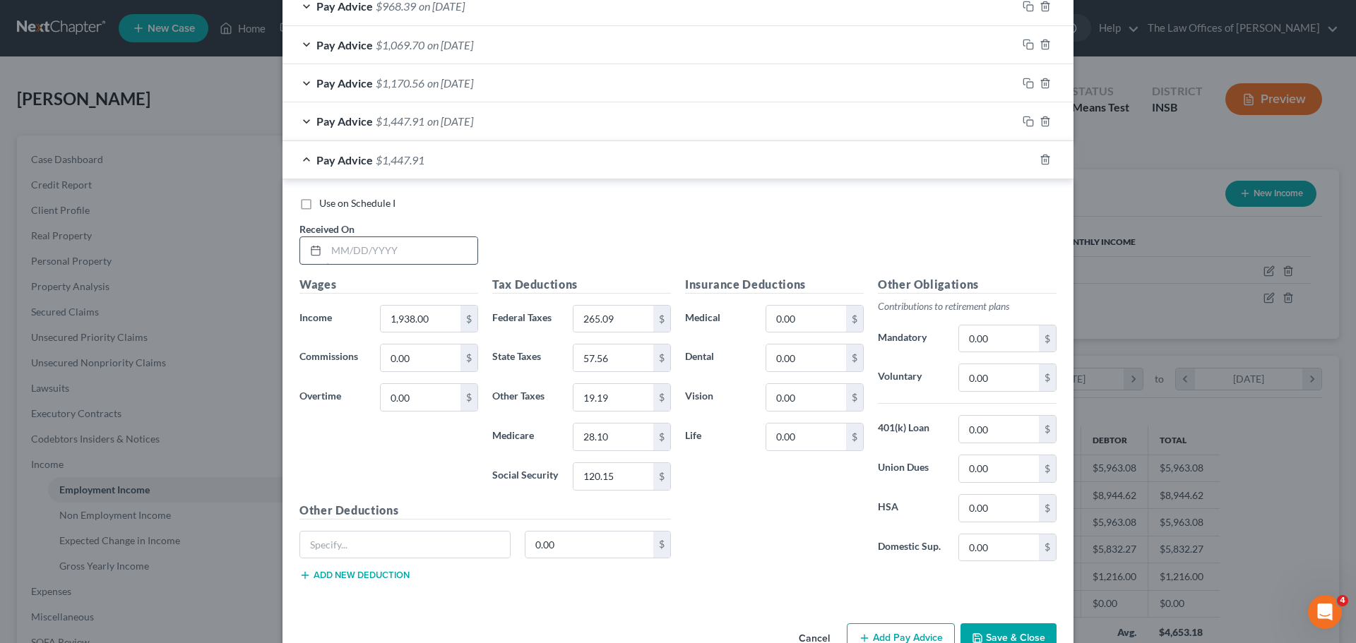
click at [343, 251] on input "text" at bounding box center [401, 250] width 151 height 27
type input "[DATE]"
type input "1,520.00"
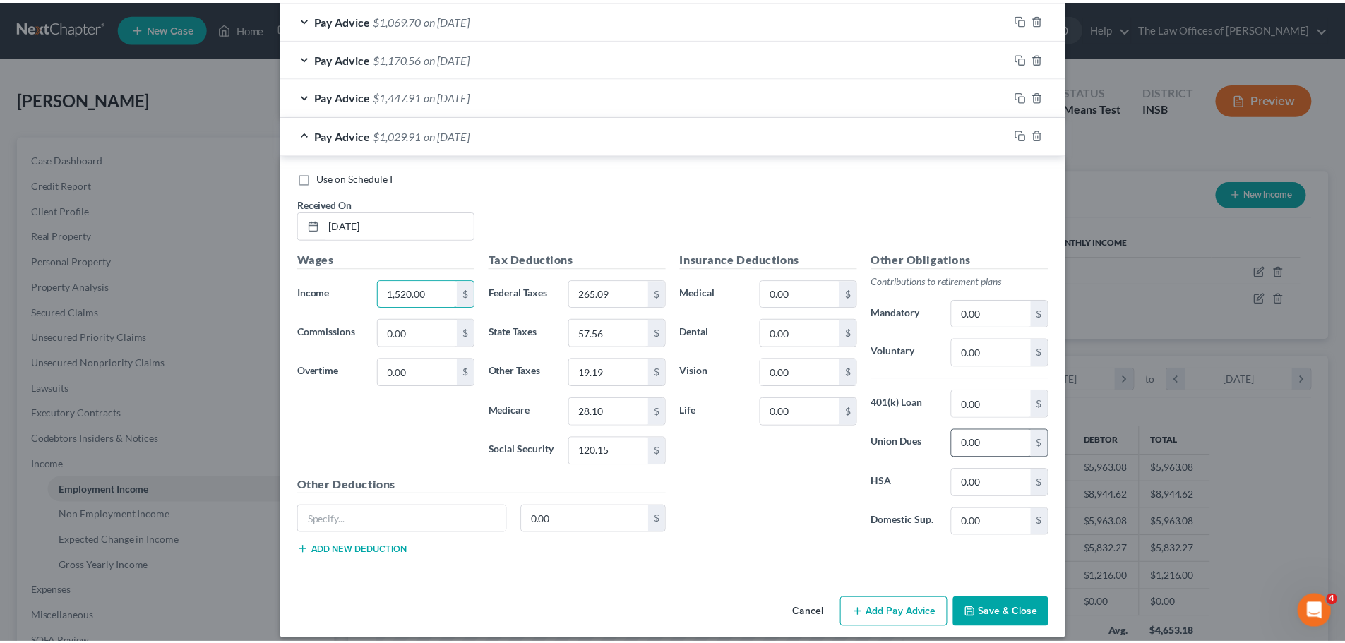
scroll to position [528, 0]
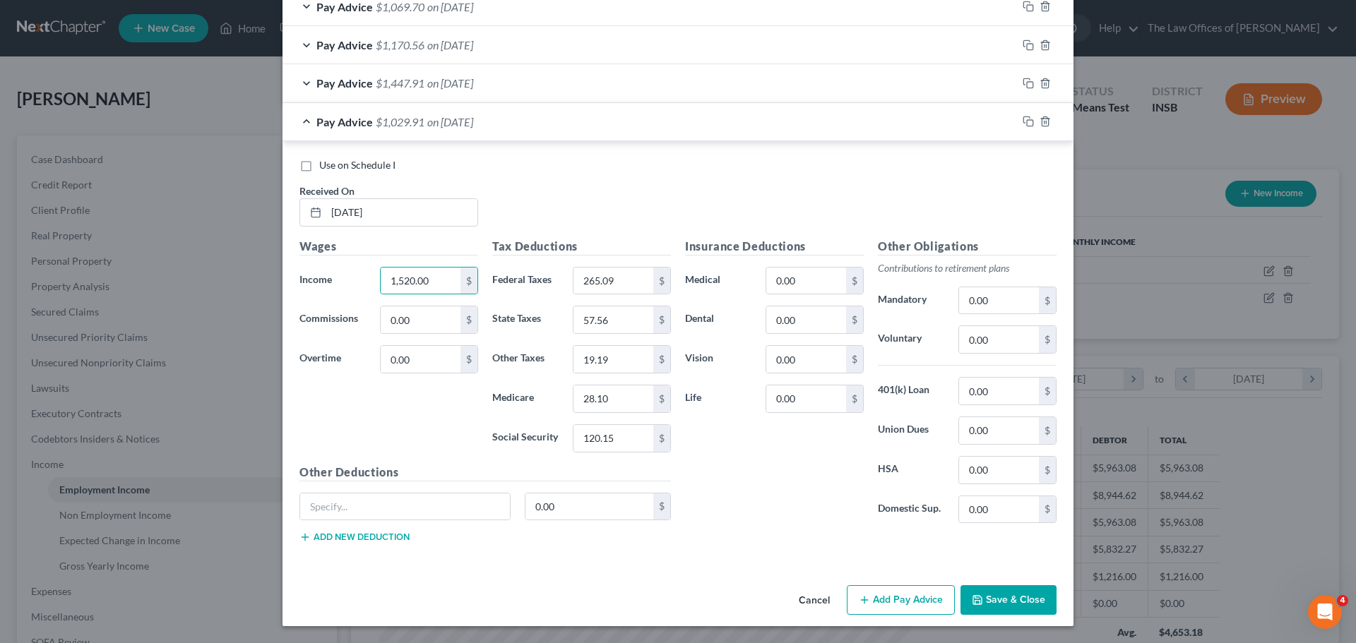
click at [1001, 602] on button "Save & Close" at bounding box center [1008, 600] width 96 height 30
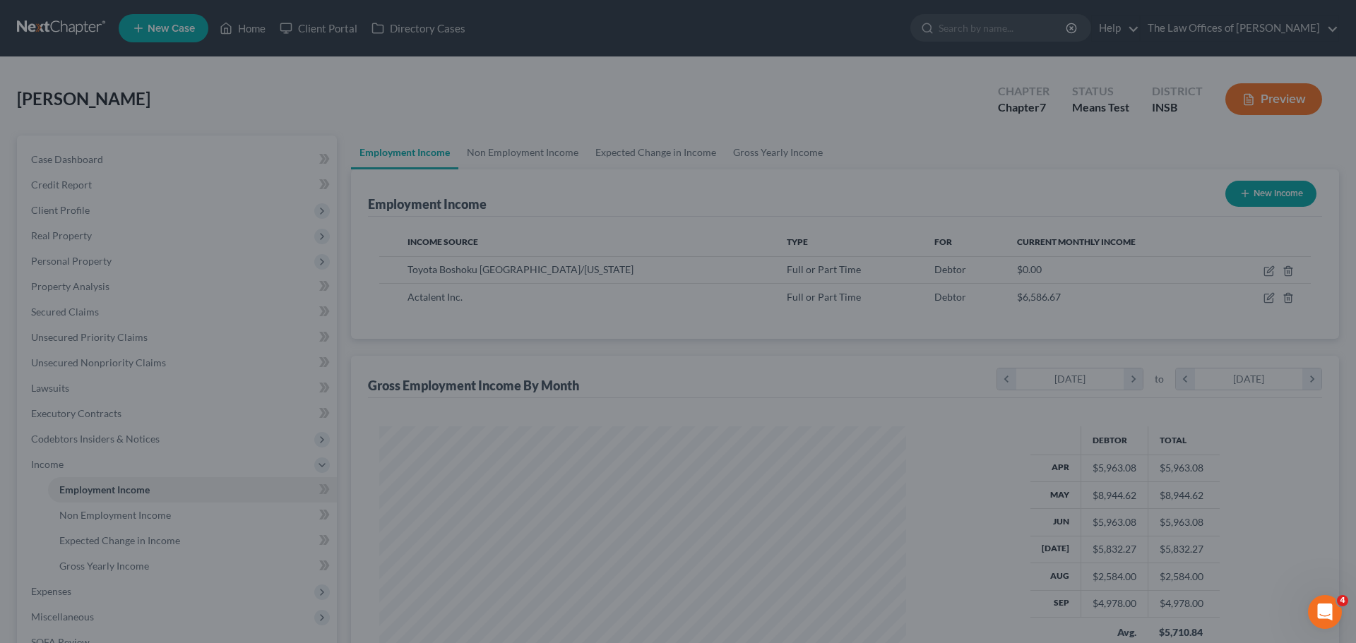
scroll to position [705923, 705632]
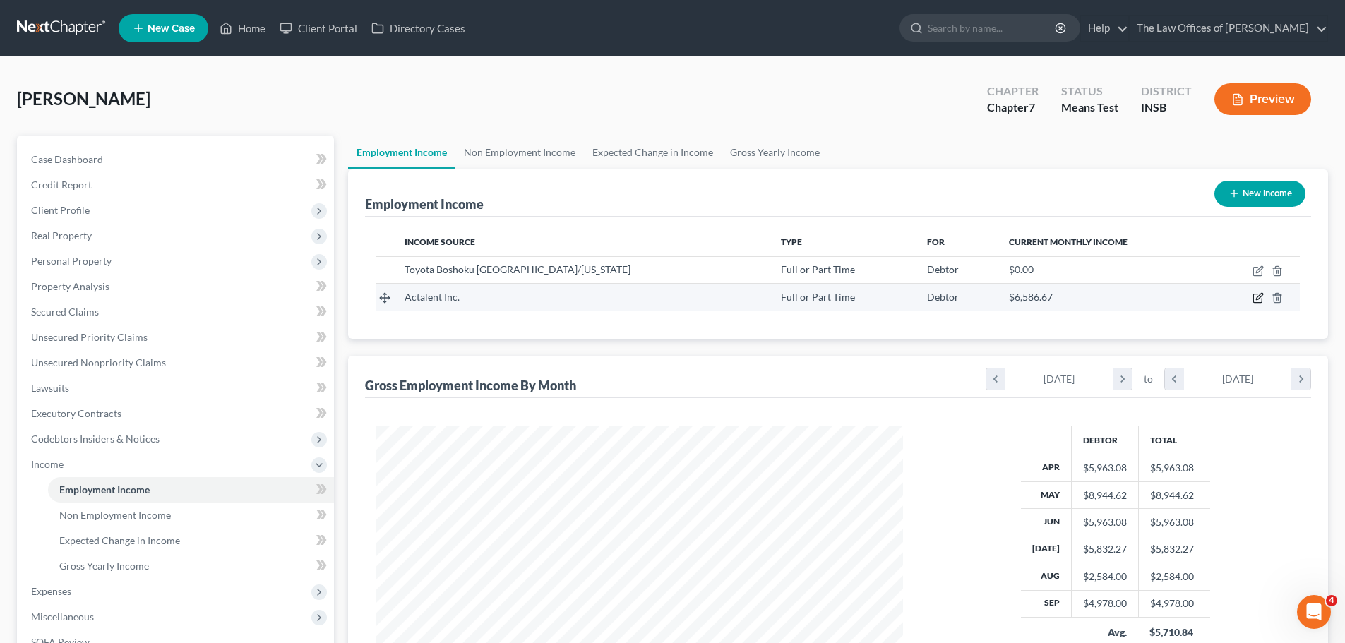
click at [1260, 299] on icon "button" at bounding box center [1258, 297] width 11 height 11
select select "0"
select select "21"
select select "3"
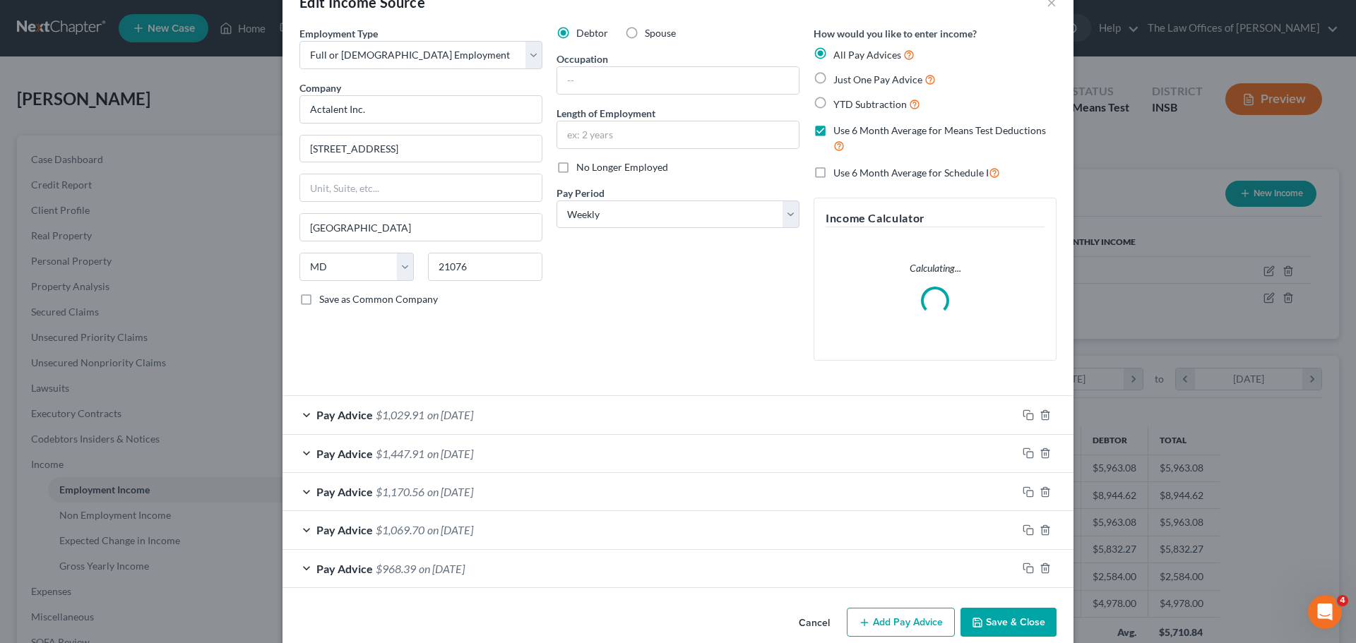
scroll to position [61, 0]
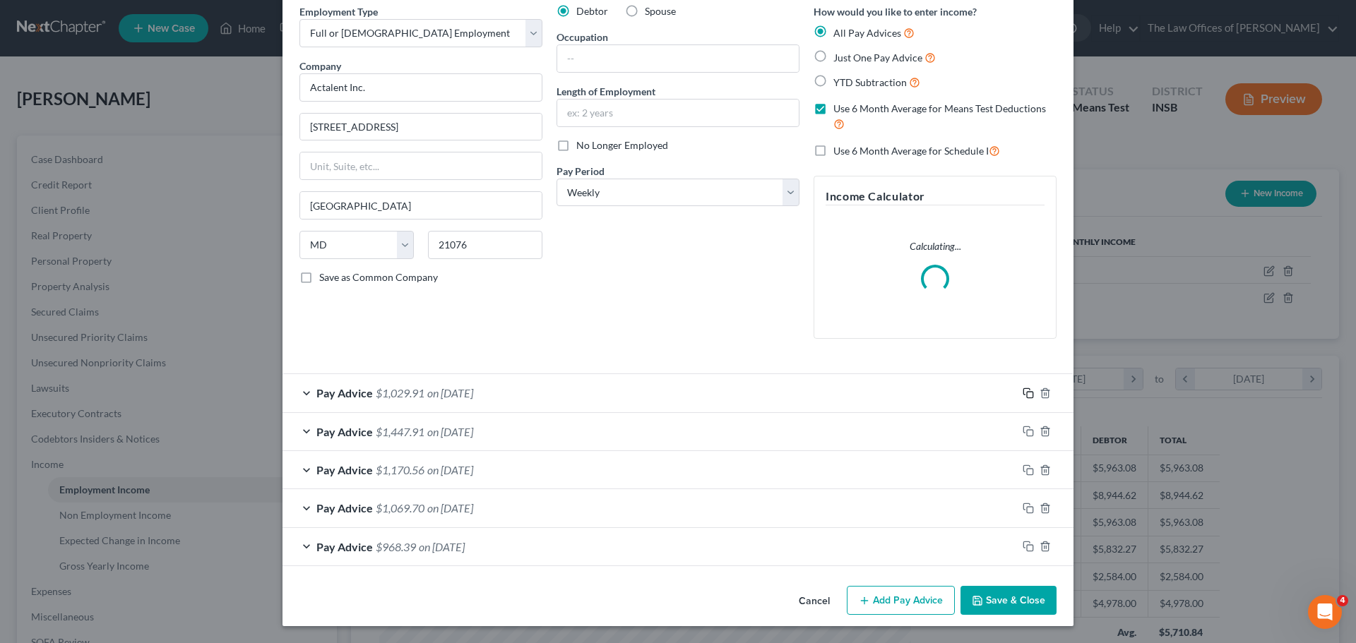
click at [1027, 395] on rect "button" at bounding box center [1030, 395] width 6 height 6
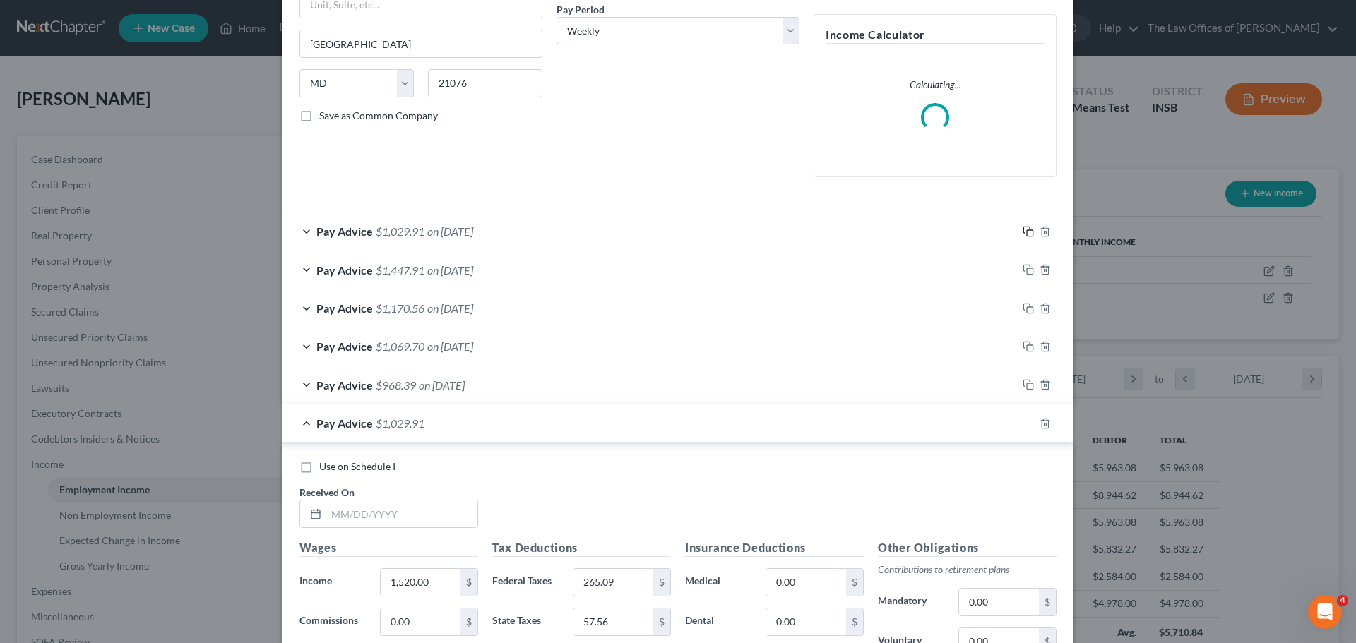
scroll to position [414, 0]
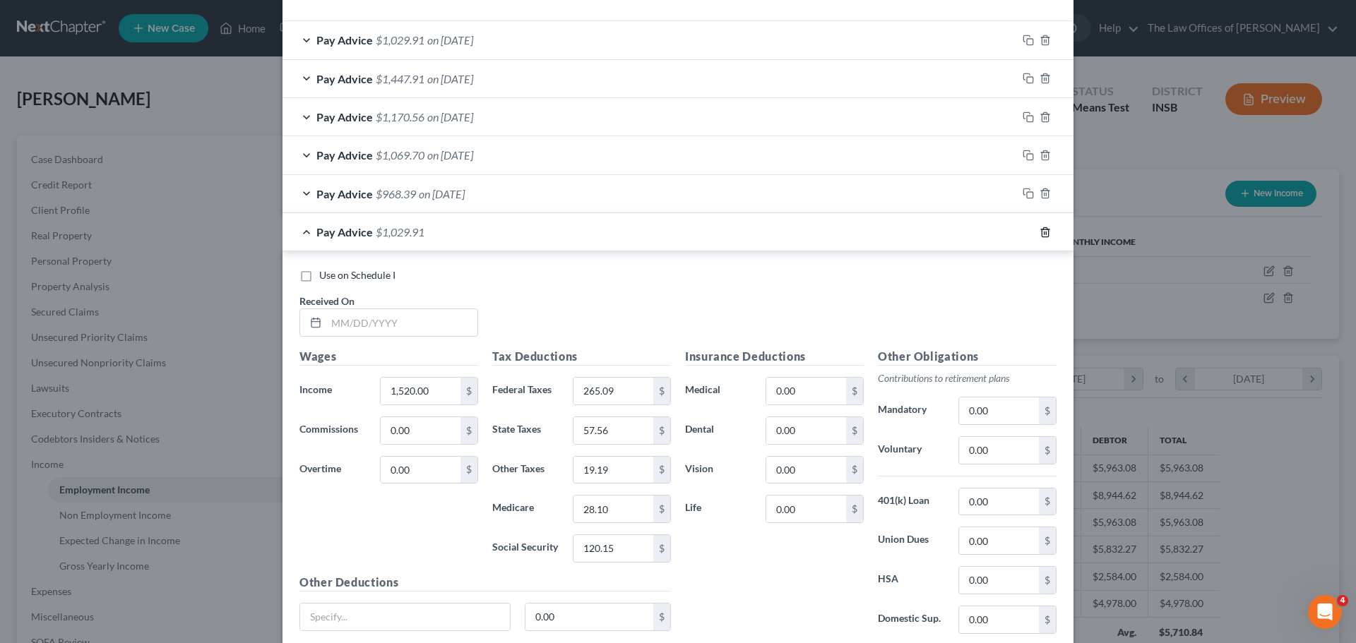
click at [1040, 231] on icon "button" at bounding box center [1045, 232] width 11 height 11
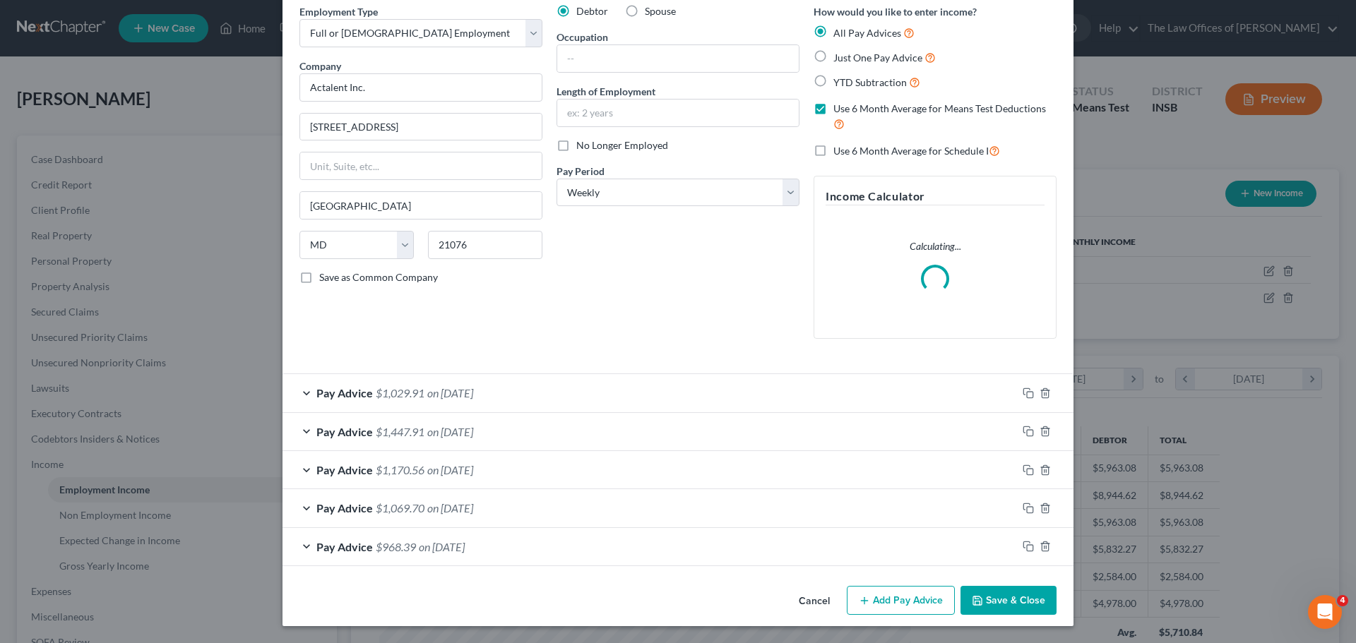
click at [676, 386] on div "Pay Advice $1,029.91 on [DATE]" at bounding box center [649, 392] width 734 height 37
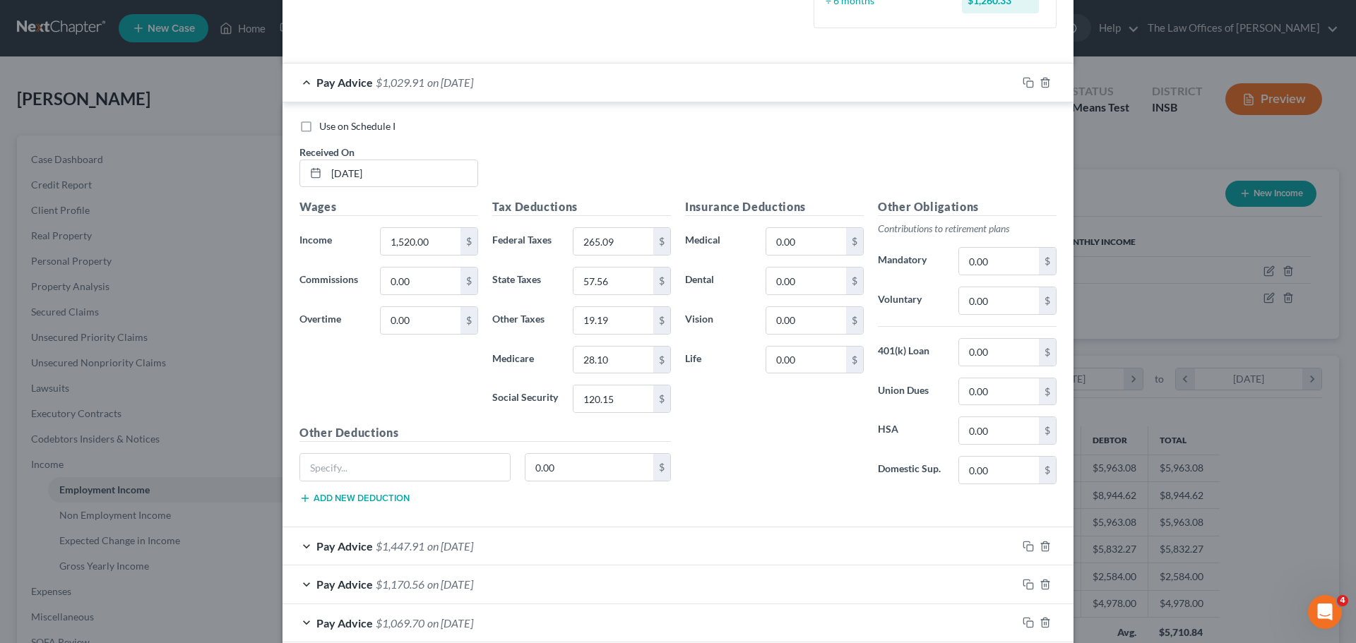
scroll to position [456, 0]
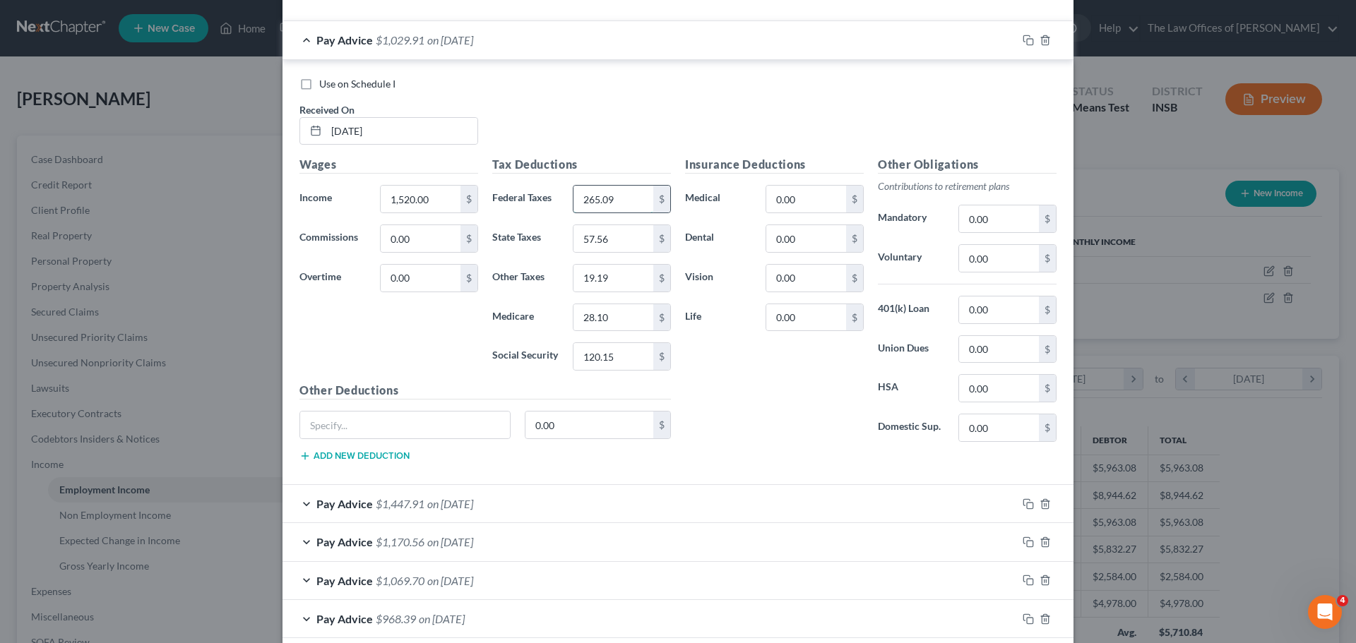
click at [631, 197] on input "265.09" at bounding box center [613, 199] width 80 height 27
type input "173.13"
type input "45.02"
type input "15.01"
type input "22.04"
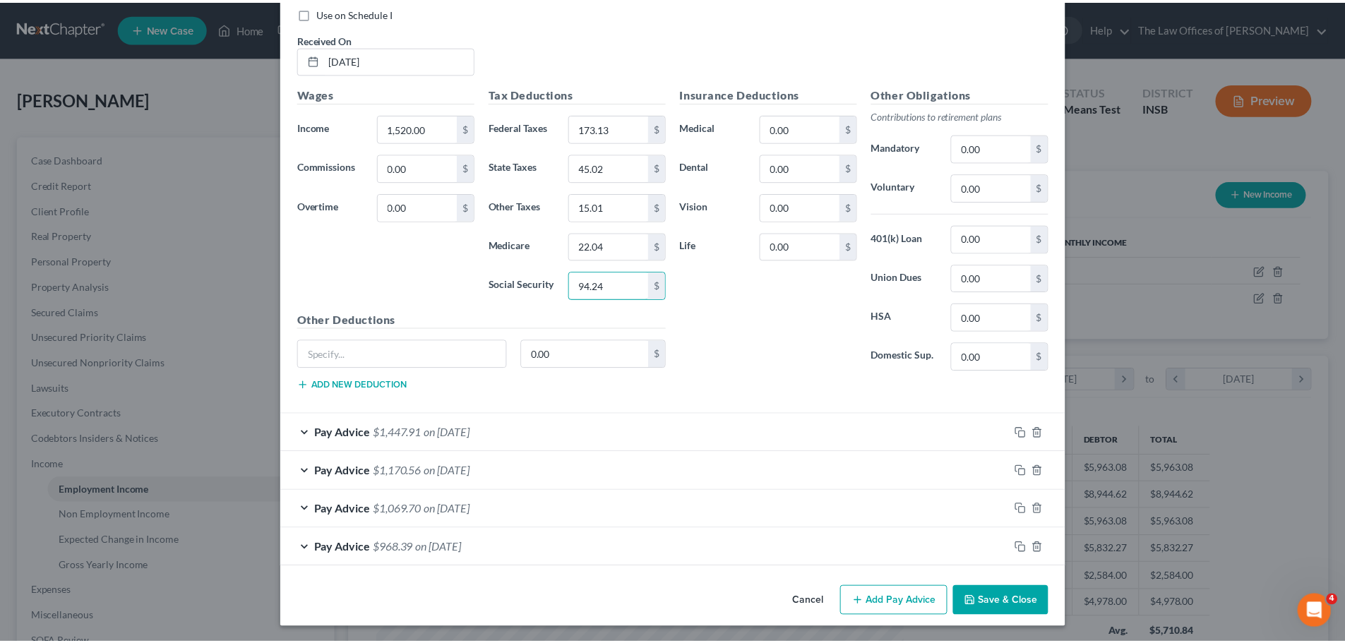
scroll to position [529, 0]
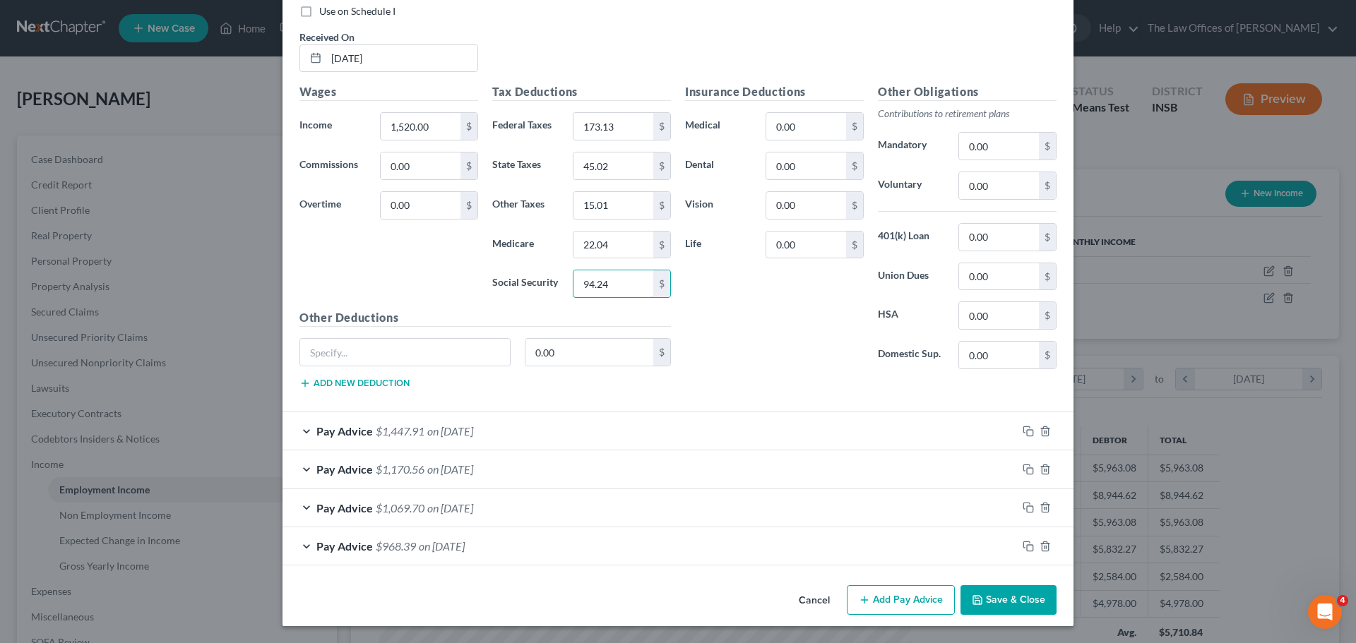
type input "94.24"
click at [991, 592] on button "Save & Close" at bounding box center [1008, 600] width 96 height 30
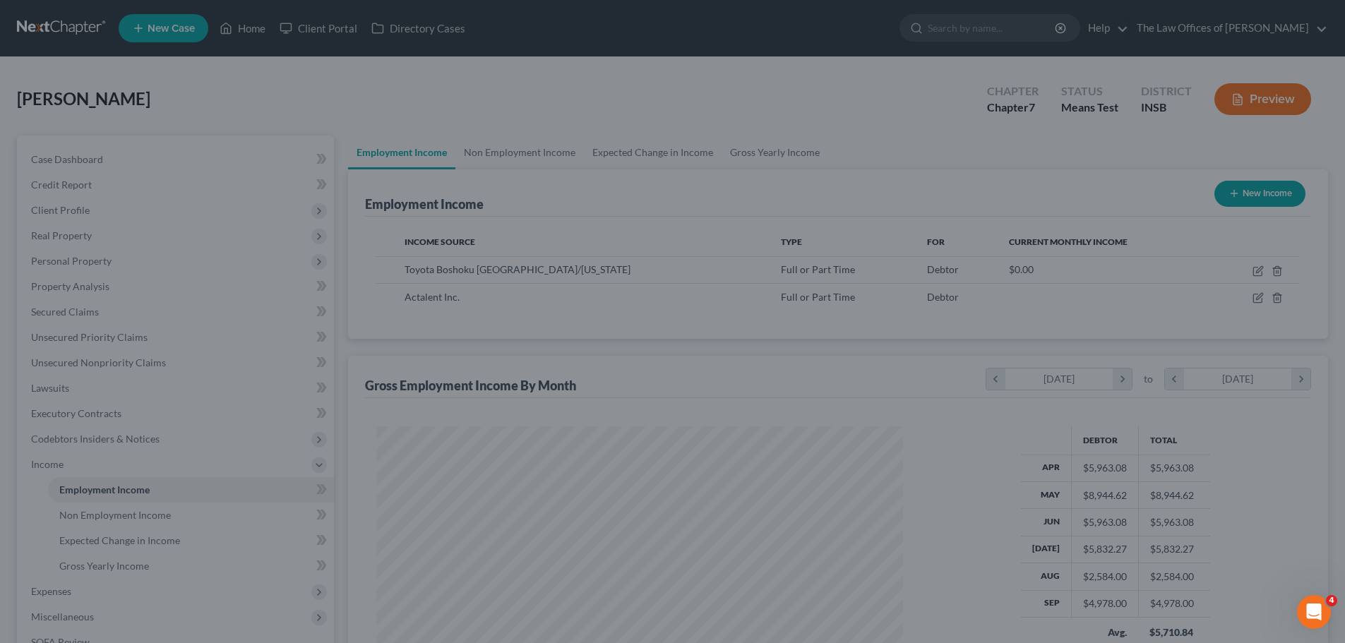
scroll to position [705923, 705632]
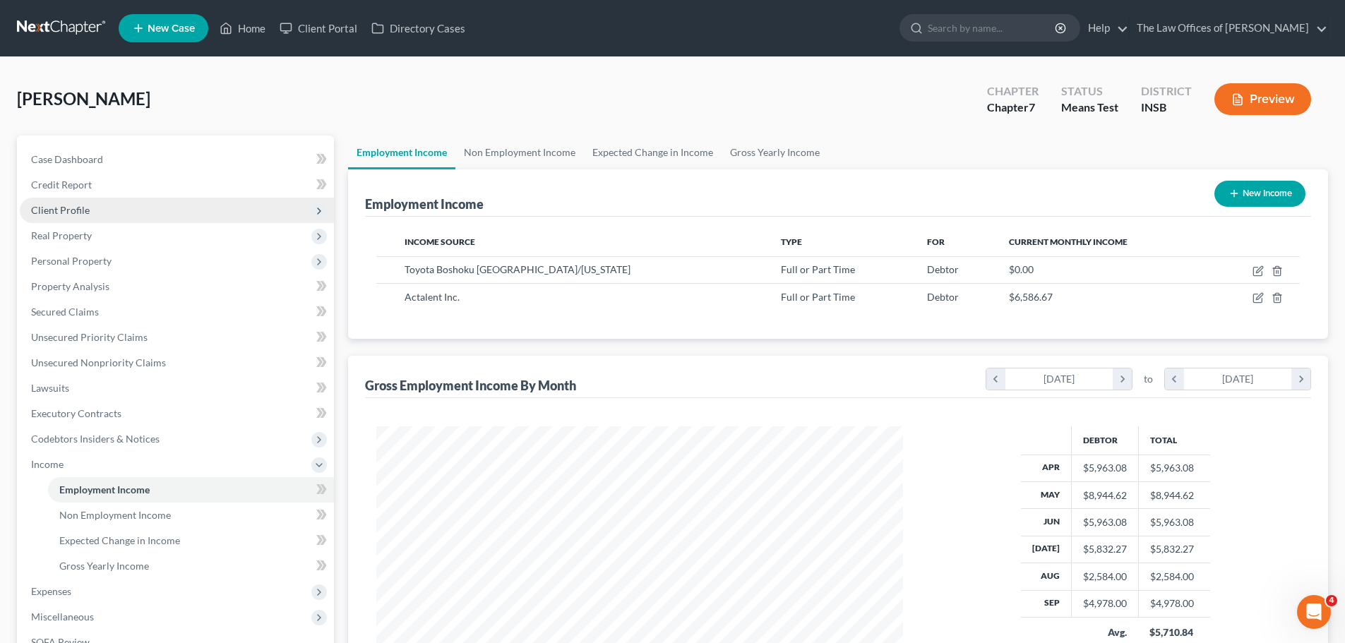
click at [128, 204] on span "Client Profile" at bounding box center [177, 210] width 314 height 25
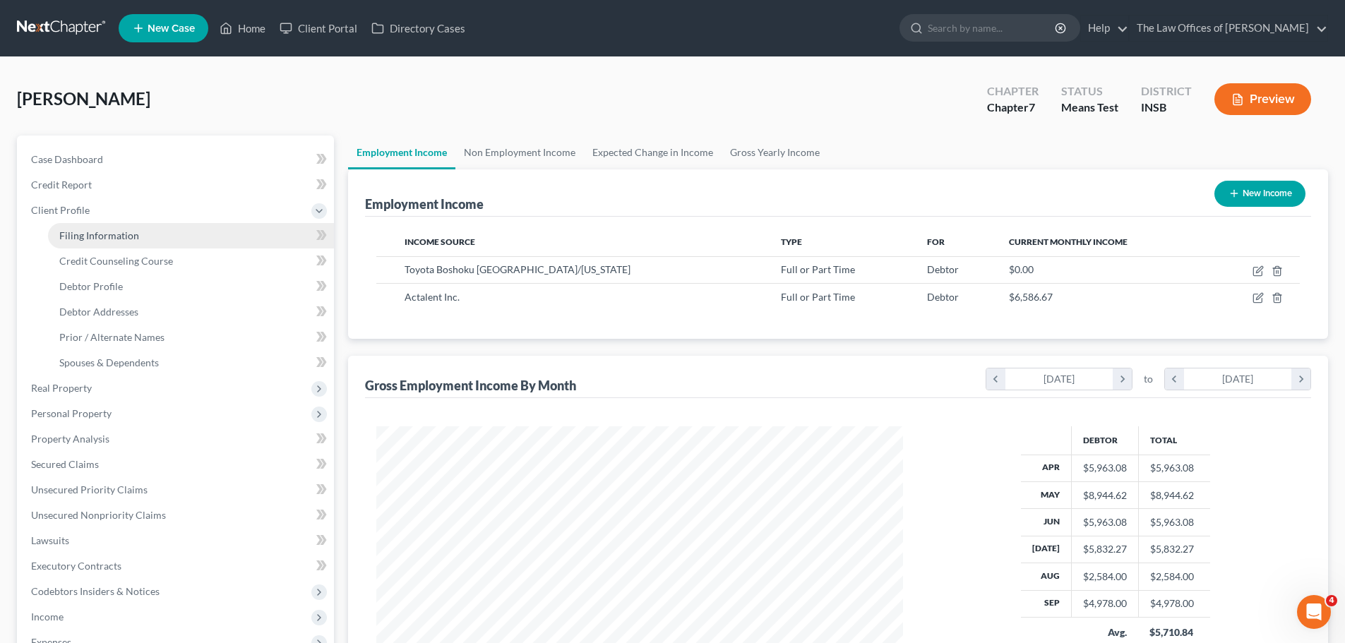
click at [145, 232] on link "Filing Information" at bounding box center [191, 235] width 286 height 25
select select "1"
select select "0"
select select "28"
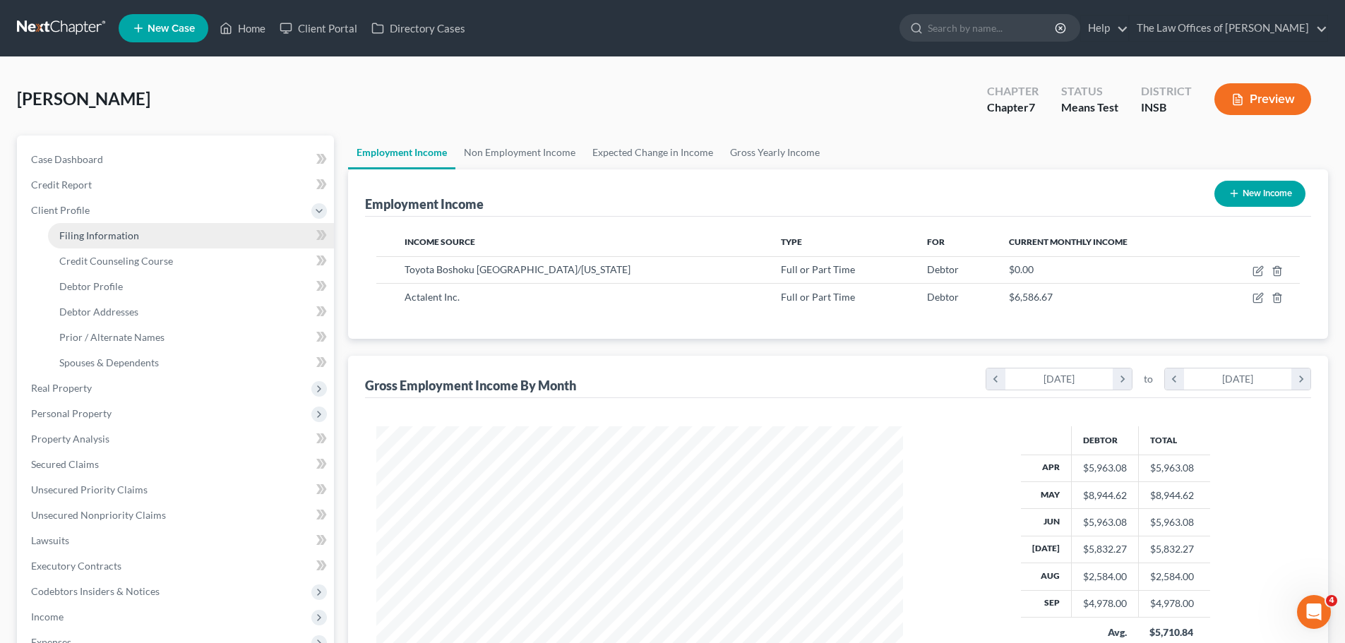
select select "0"
select select "15"
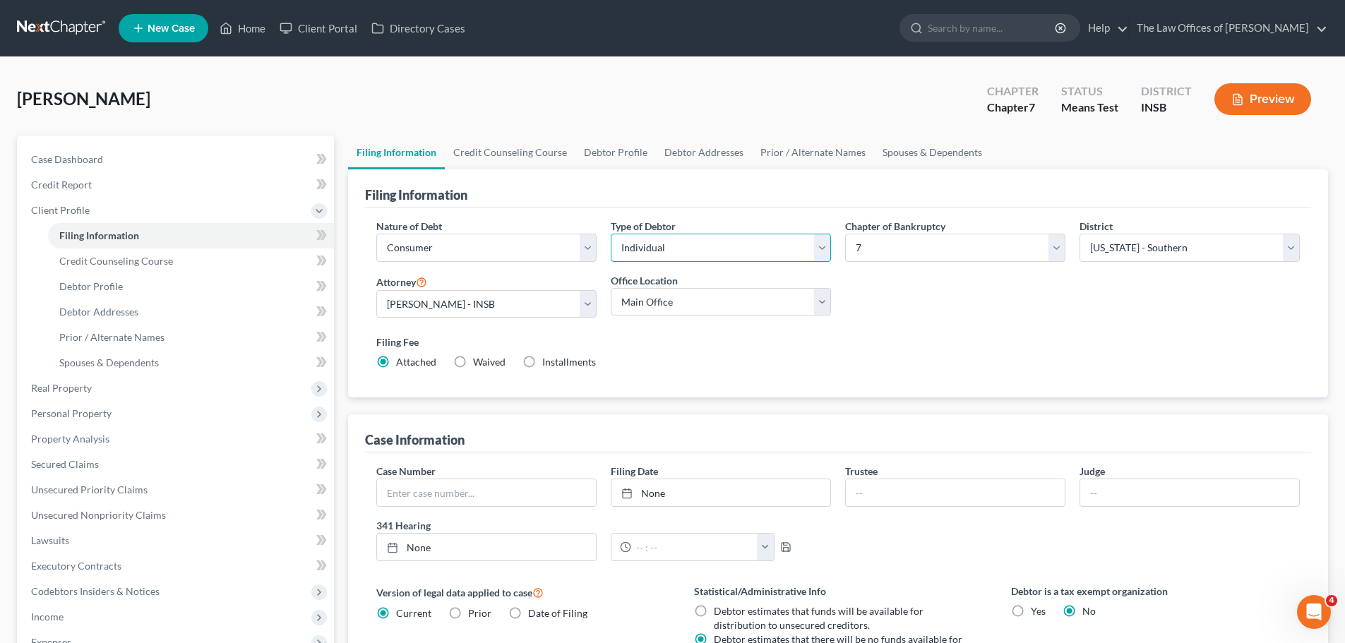
click at [820, 255] on select "Select Individual Joint" at bounding box center [721, 248] width 220 height 28
select select "1"
click at [611, 234] on select "Select Individual Joint" at bounding box center [721, 248] width 220 height 28
click at [1040, 150] on link "Spouses & Dependents" at bounding box center [1037, 153] width 117 height 34
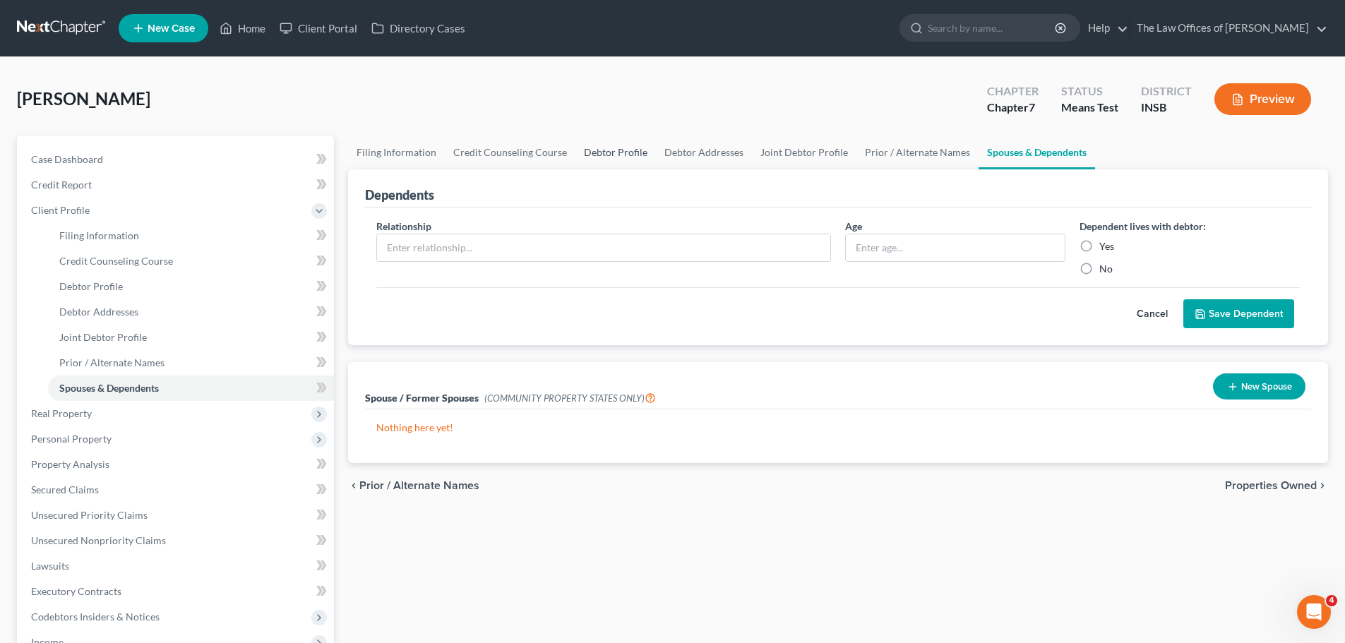
click at [609, 154] on link "Debtor Profile" at bounding box center [616, 153] width 81 height 34
select select "1"
select select "2"
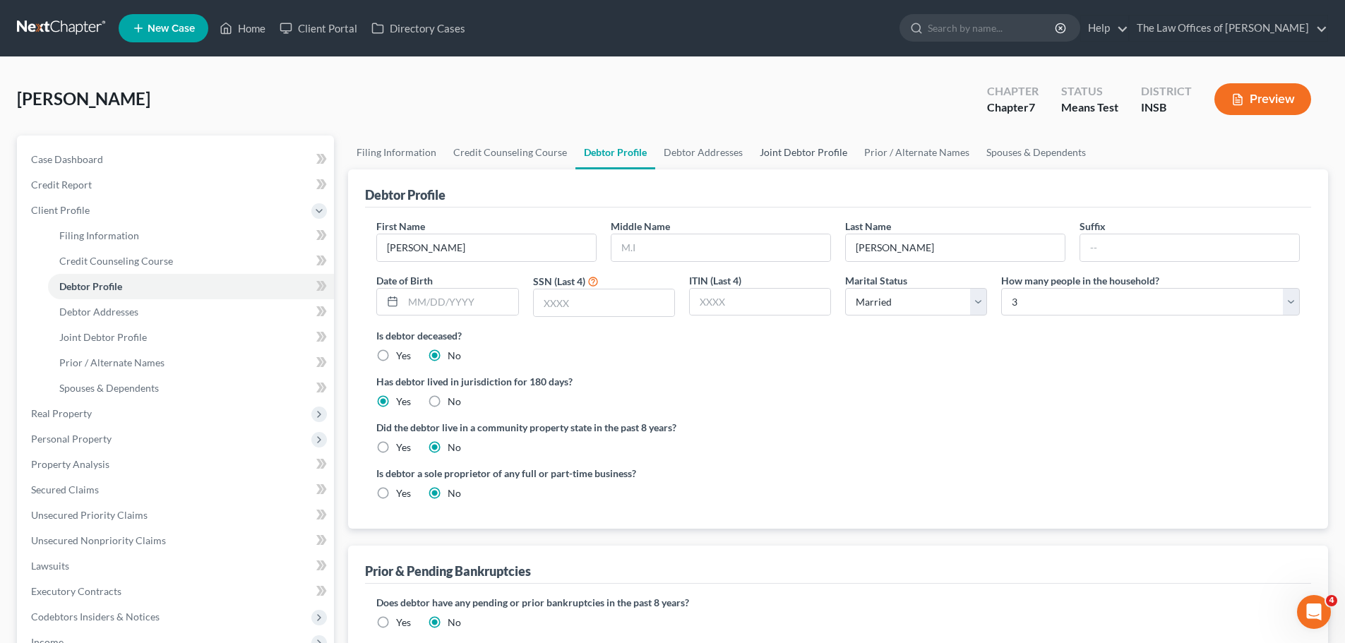
click at [782, 158] on link "Joint Debtor Profile" at bounding box center [803, 153] width 105 height 34
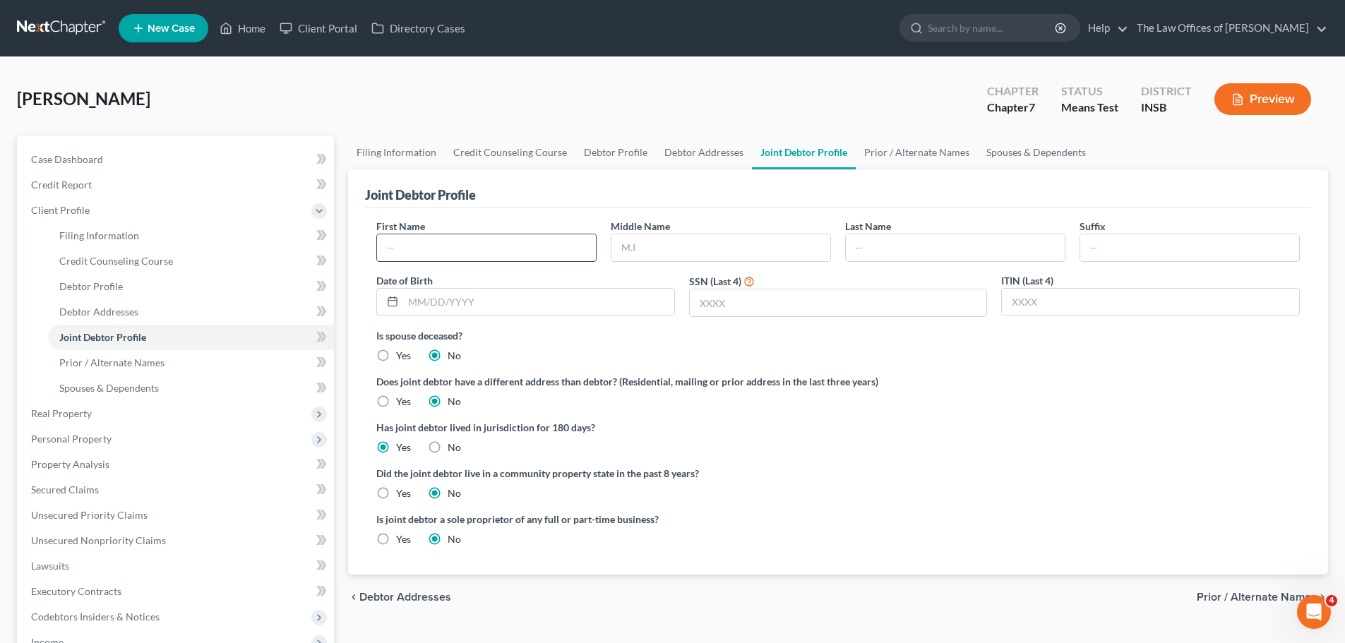
click at [508, 260] on input "text" at bounding box center [486, 247] width 219 height 27
type input "[PERSON_NAME]"
click at [692, 153] on link "Debtor Addresses" at bounding box center [704, 153] width 96 height 34
select select "0"
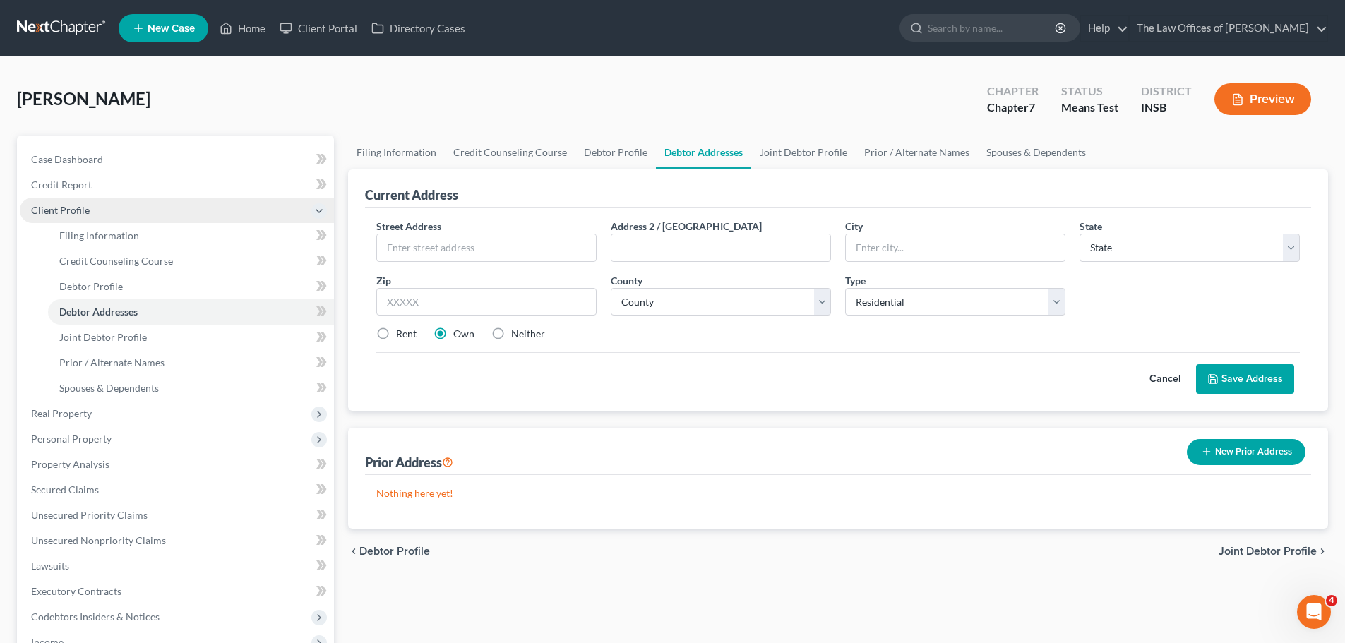
click at [319, 211] on icon at bounding box center [319, 211] width 11 height 11
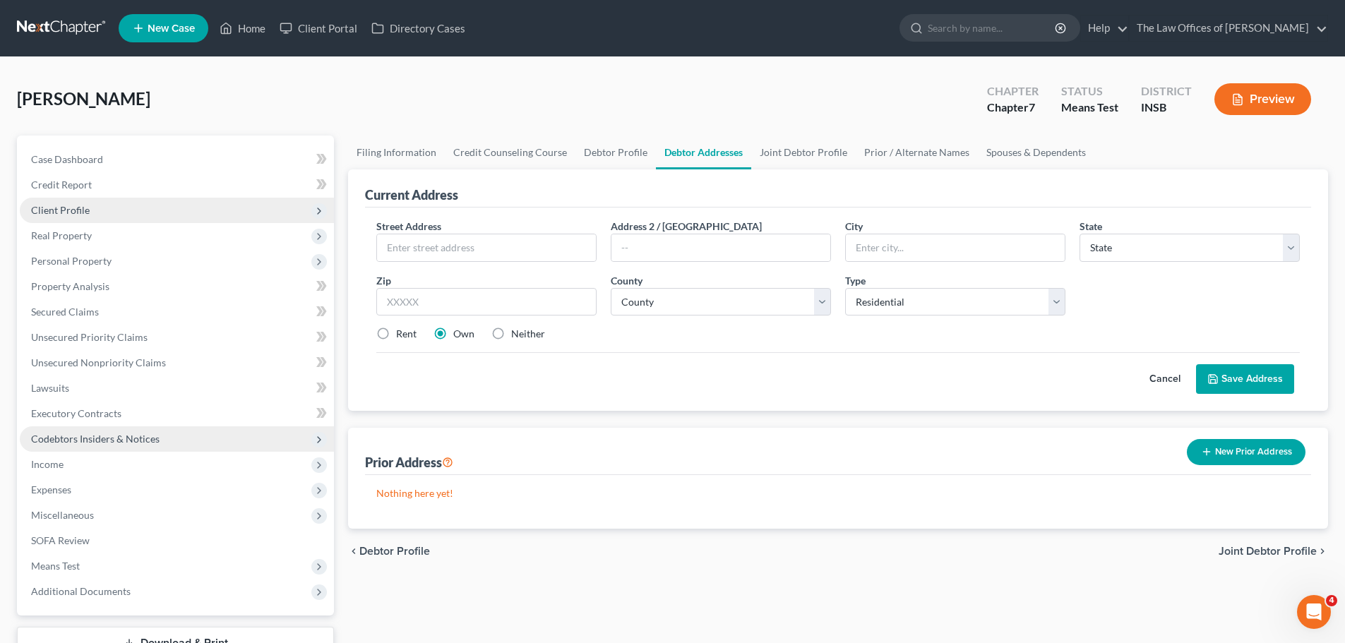
scroll to position [107, 0]
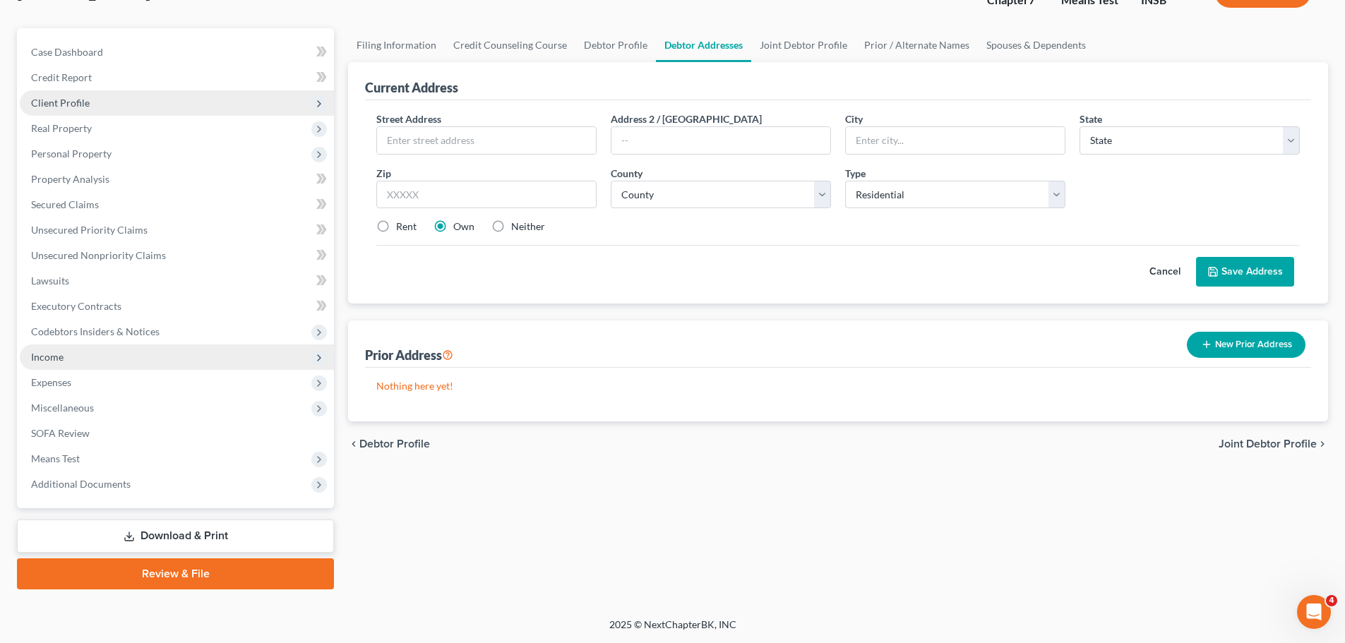
click at [316, 362] on icon at bounding box center [319, 357] width 11 height 11
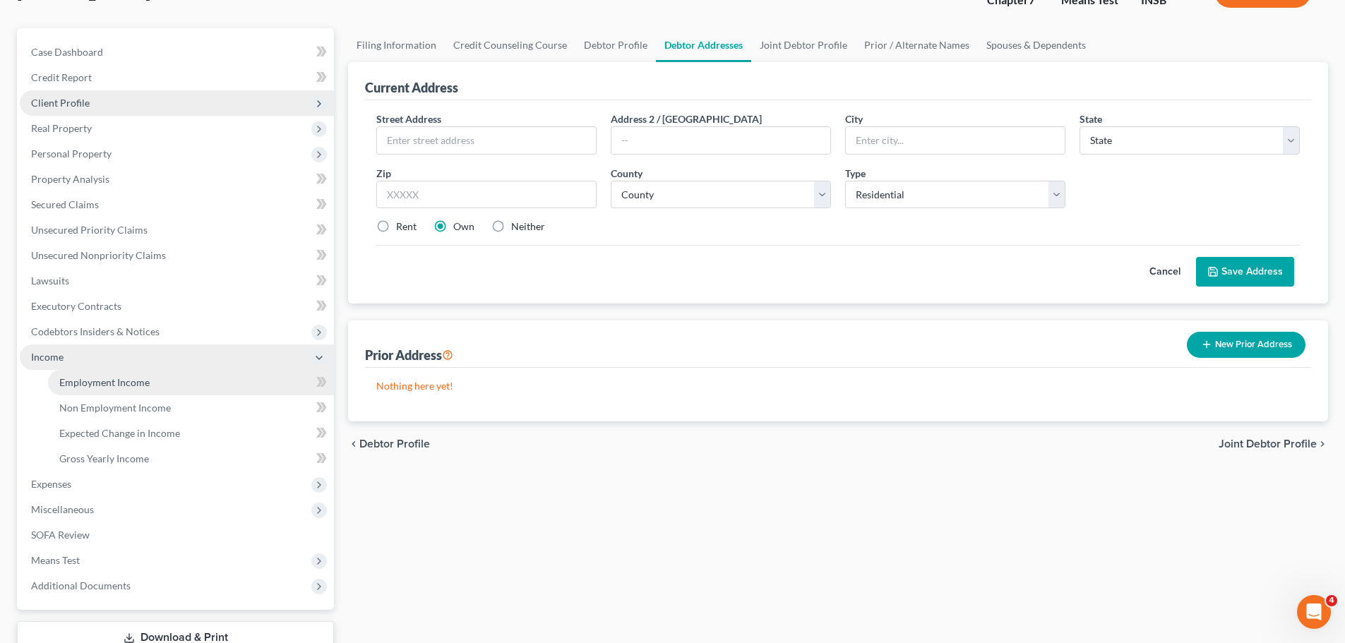
click at [172, 383] on link "Employment Income" at bounding box center [191, 382] width 286 height 25
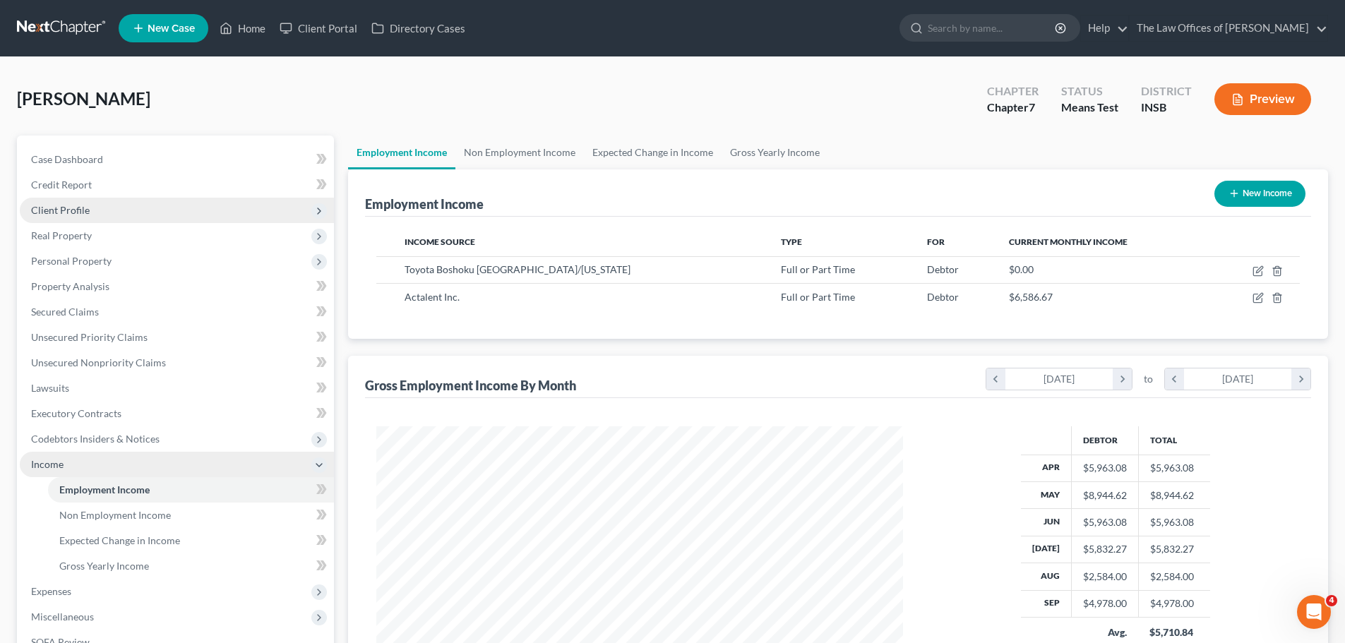
scroll to position [263, 555]
click at [1253, 196] on button "New Income" at bounding box center [1260, 194] width 91 height 26
select select "0"
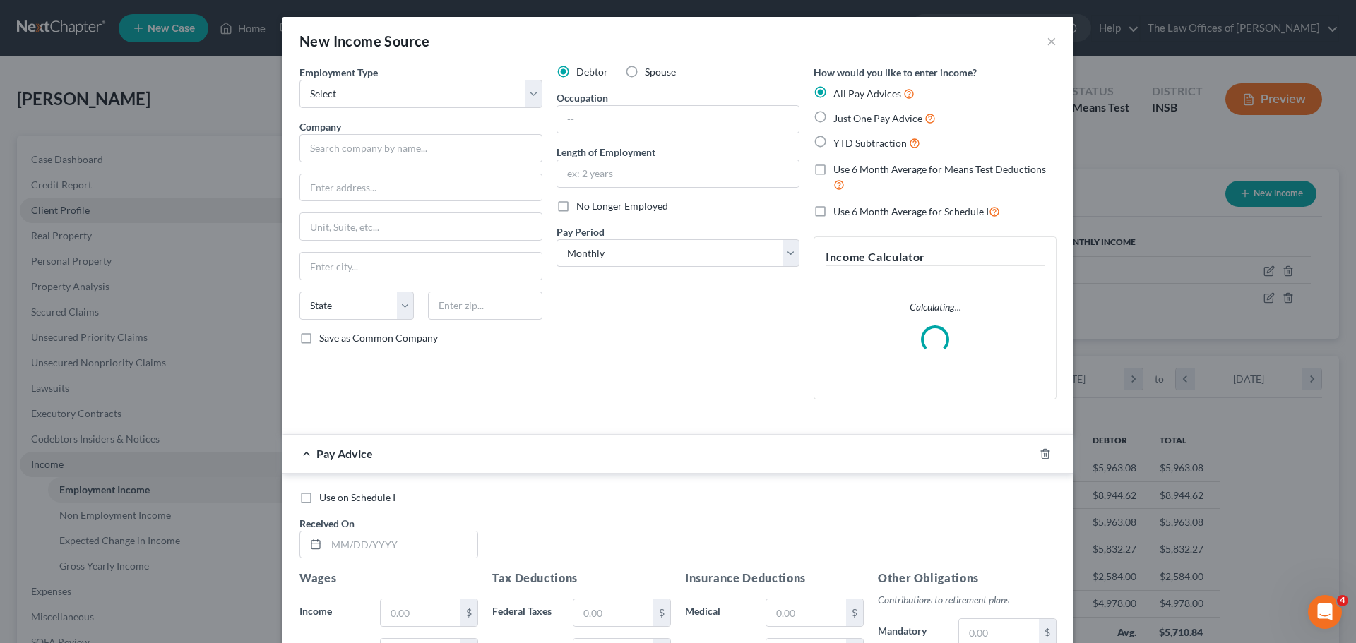
drag, startPoint x: 626, startPoint y: 74, endPoint x: 607, endPoint y: 86, distance: 22.5
click at [645, 73] on label "Spouse" at bounding box center [660, 72] width 31 height 14
click at [650, 73] on input "Spouse" at bounding box center [654, 69] width 9 height 9
radio input "true"
click at [527, 89] on select "Select Full or [DEMOGRAPHIC_DATA] Employment Self Employment" at bounding box center [420, 94] width 243 height 28
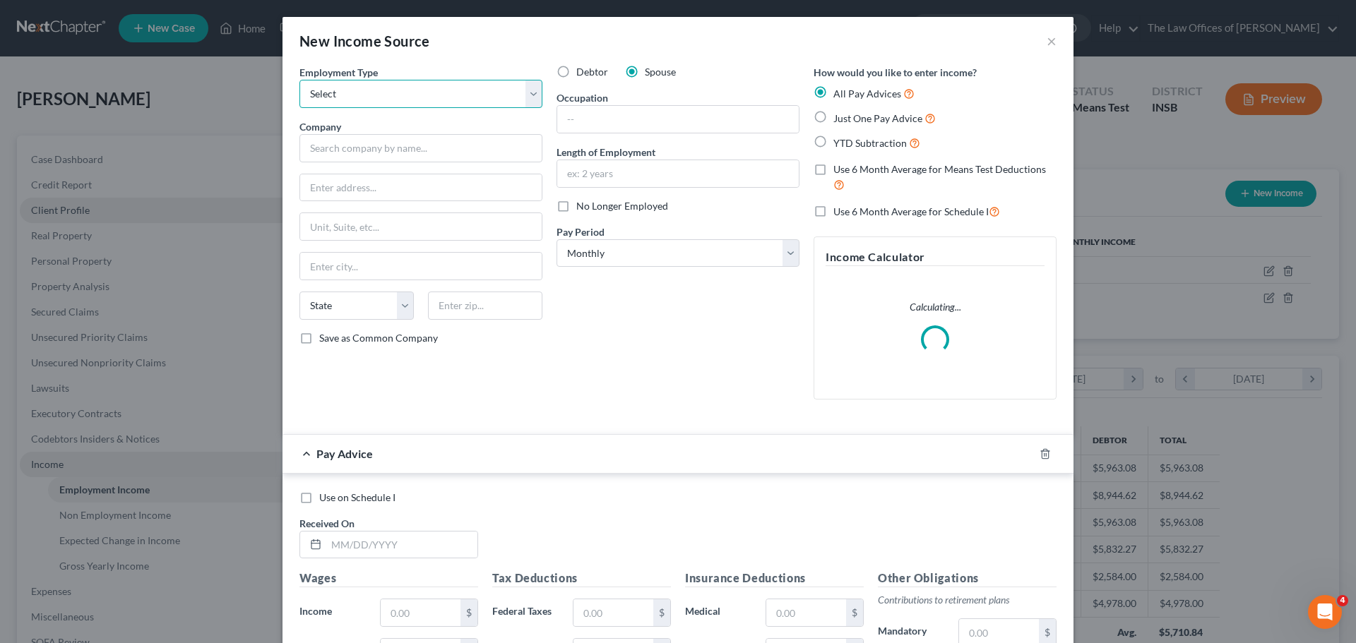
select select "0"
click at [299, 80] on select "Select Full or [DEMOGRAPHIC_DATA] Employment Self Employment" at bounding box center [420, 94] width 243 height 28
click at [833, 172] on label "Use 6 Month Average for Means Test Deductions" at bounding box center [944, 177] width 223 height 30
click at [839, 172] on input "Use 6 Month Average for Means Test Deductions" at bounding box center [843, 166] width 9 height 9
checkbox input "true"
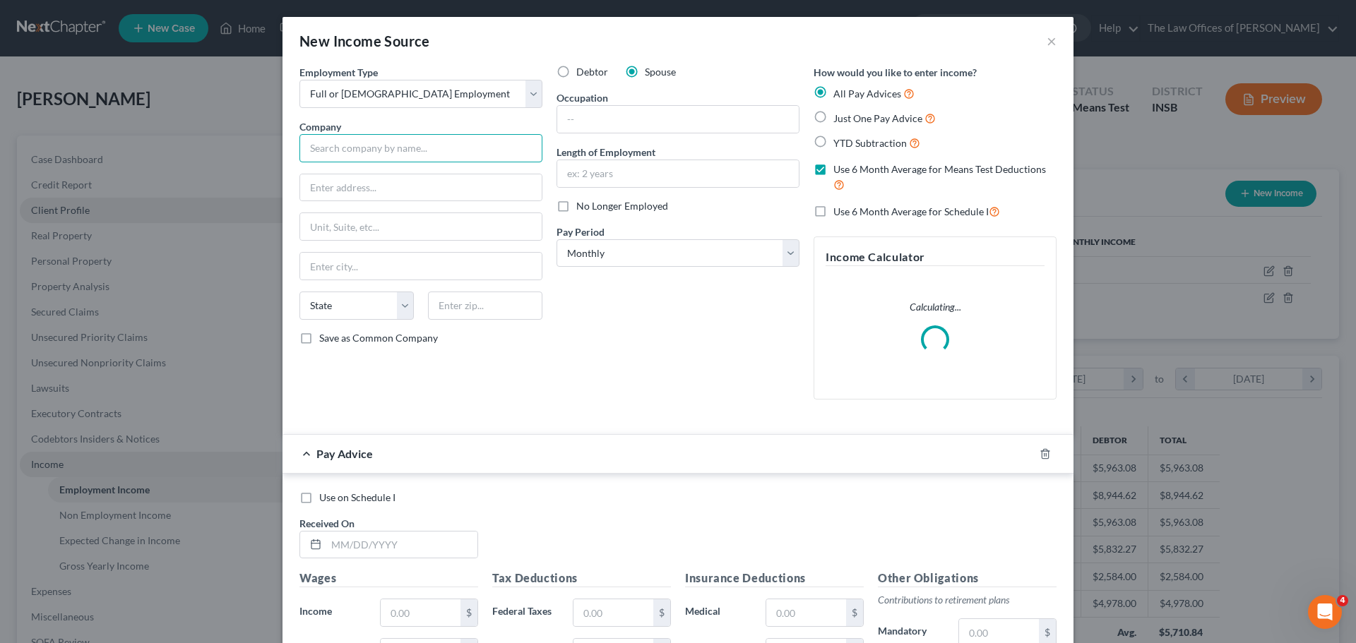
click at [374, 143] on input "text" at bounding box center [420, 148] width 243 height 28
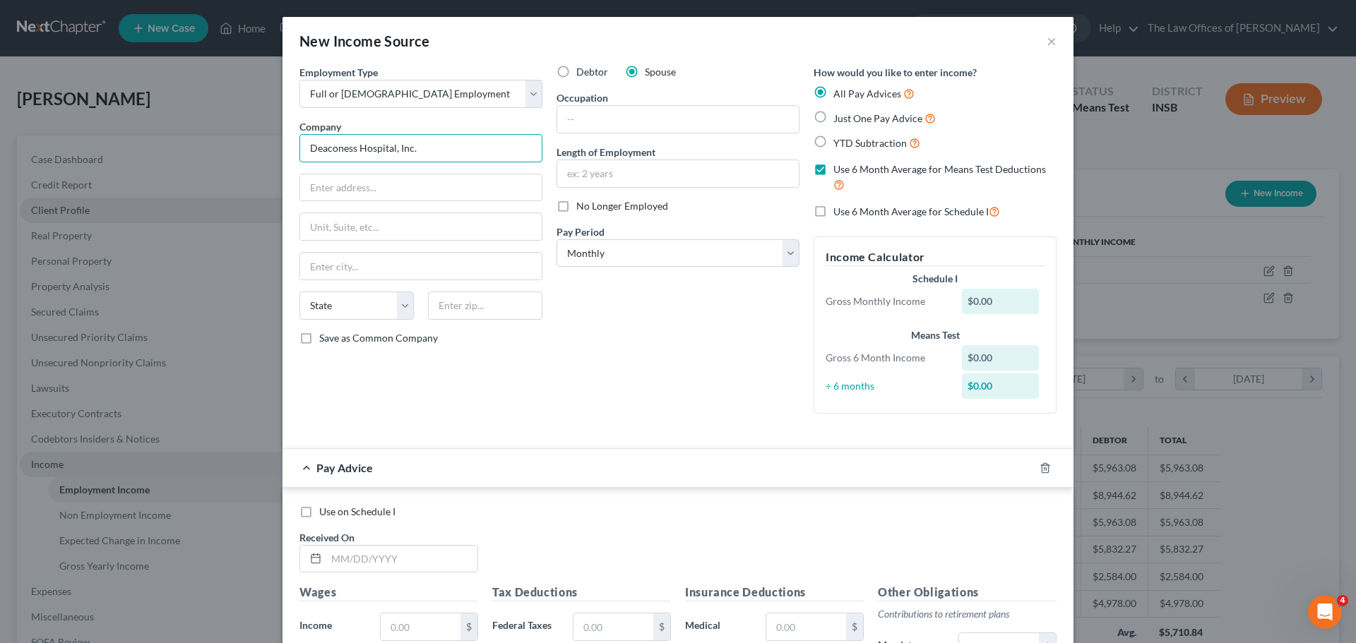
type input "Deaconess Hospital, Inc."
type input "[STREET_ADDRESS][PERSON_NAME]"
type input "47747"
type input "[GEOGRAPHIC_DATA]"
select select "15"
